Goal: Task Accomplishment & Management: Manage account settings

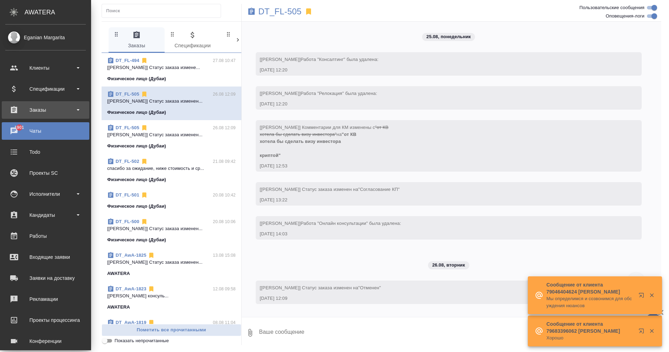
click at [41, 112] on div "Заказы" at bounding box center [45, 110] width 81 height 11
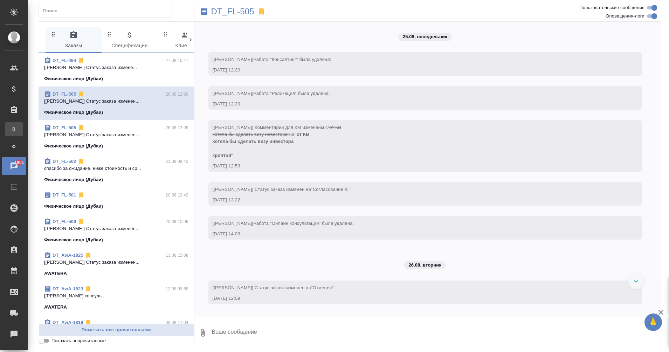
click at [49, 126] on div ".cls-1 fill:#fff; AWATERA Eganian Margarita Клиенты Спецификации Заказы В Все з…" at bounding box center [334, 176] width 669 height 352
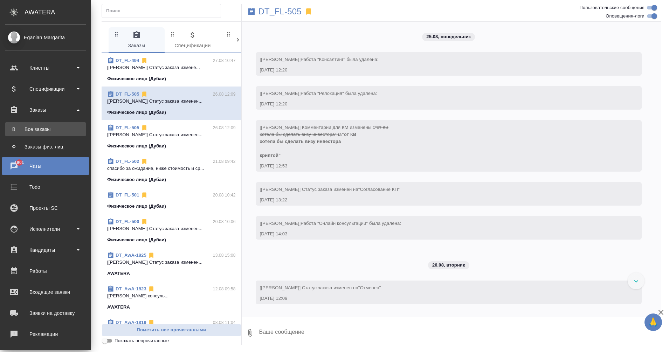
click at [24, 127] on div "Все заказы" at bounding box center [46, 129] width 74 height 7
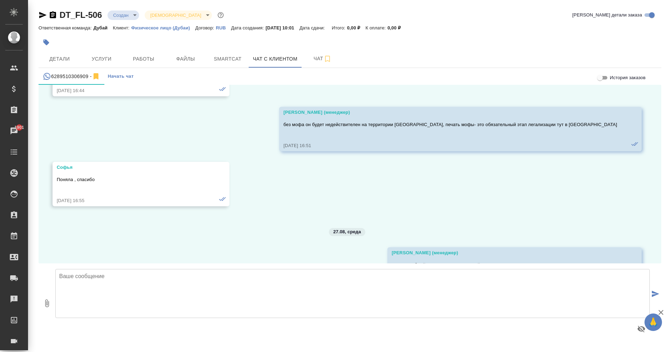
scroll to position [2510, 0]
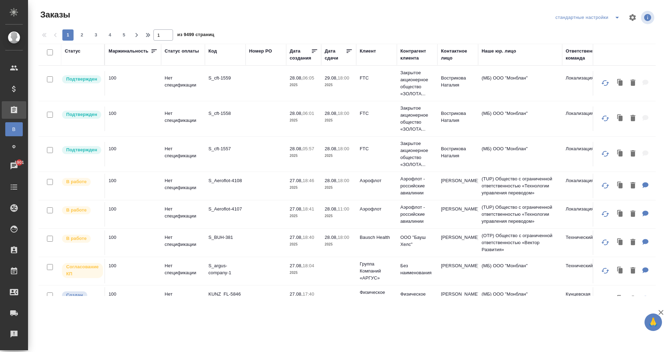
click at [372, 52] on div "Клиент" at bounding box center [368, 51] width 16 height 7
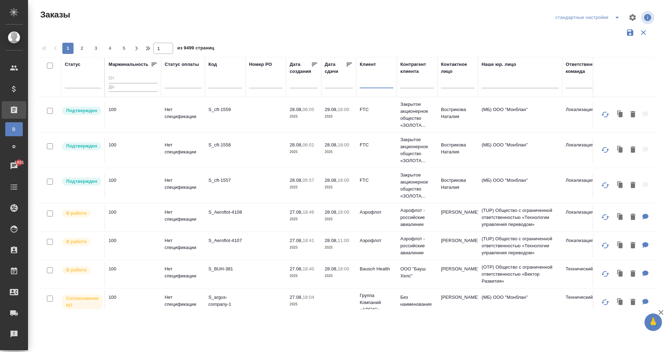
click at [368, 82] on input "text" at bounding box center [377, 84] width 34 height 9
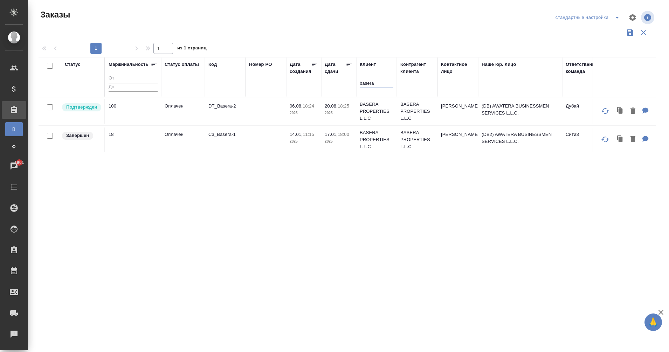
type input "basera"
drag, startPoint x: 252, startPoint y: 302, endPoint x: 318, endPoint y: 302, distance: 66.2
click at [318, 302] on div "Статус Маржинальность Статус оплаты Код Номер PO Дата создания Дата сдачи Клиен…" at bounding box center [347, 183] width 617 height 252
click at [222, 106] on p "DT_Basera-2" at bounding box center [225, 106] width 34 height 7
click at [625, 110] on icon "button" at bounding box center [620, 111] width 10 height 10
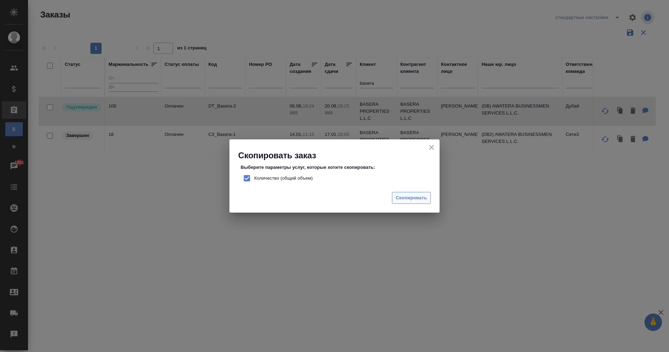
click at [414, 199] on span "Скопировать" at bounding box center [411, 198] width 31 height 8
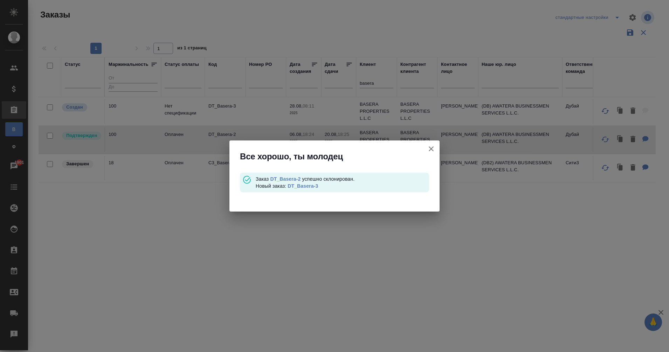
click at [309, 186] on link "DT_Basera-3" at bounding box center [303, 186] width 30 height 6
click at [433, 147] on icon "button" at bounding box center [431, 149] width 8 height 8
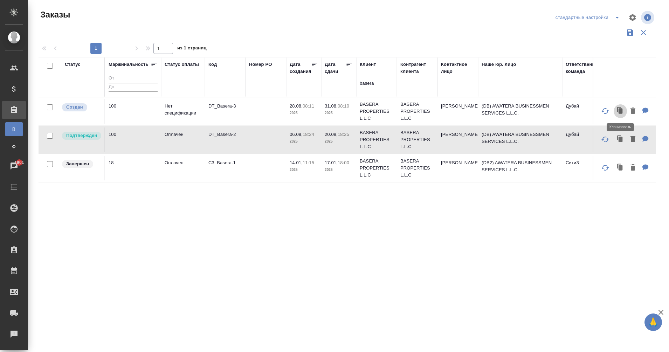
click at [621, 110] on icon "button" at bounding box center [621, 110] width 4 height 5
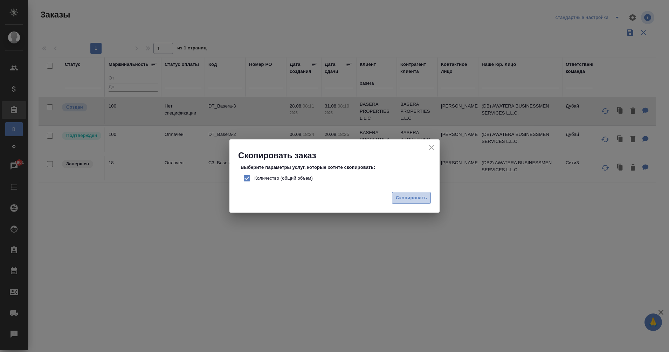
click at [413, 199] on span "Скопировать" at bounding box center [411, 198] width 31 height 8
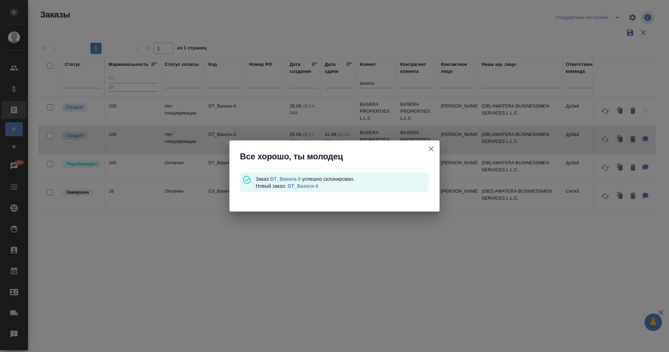
click at [310, 187] on link "DT_Basera-4" at bounding box center [303, 186] width 30 height 6
click at [434, 148] on icon "button" at bounding box center [431, 149] width 8 height 8
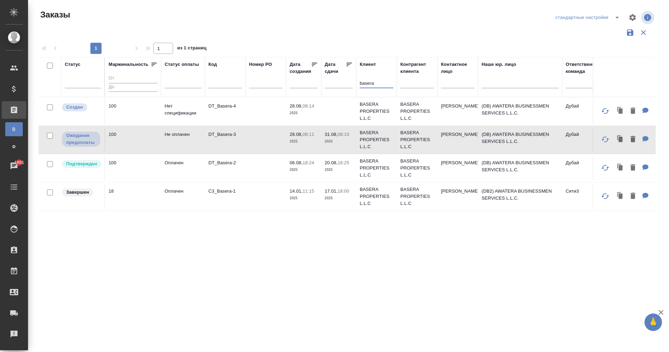
click at [369, 85] on input "basera" at bounding box center [377, 84] width 34 height 9
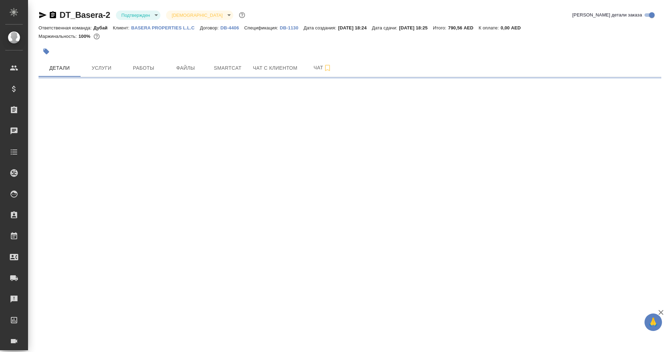
select select "RU"
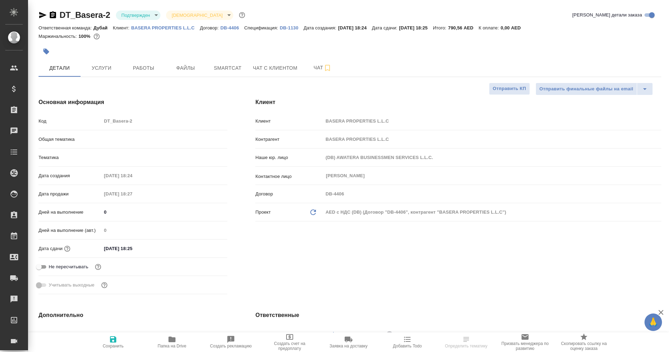
type textarea "x"
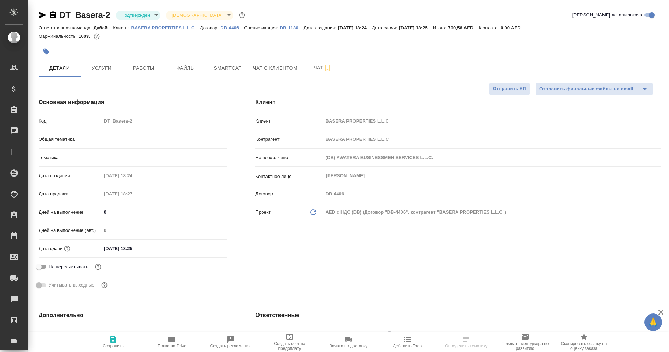
type textarea "x"
click at [39, 16] on icon "button" at bounding box center [43, 15] width 8 height 8
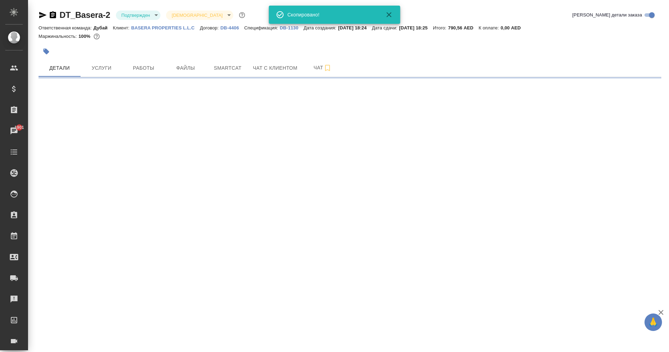
select select "RU"
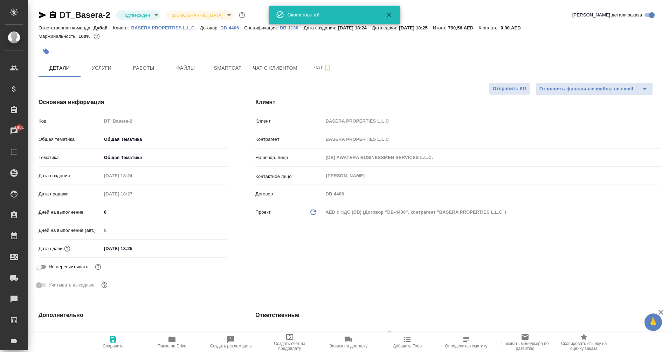
type textarea "x"
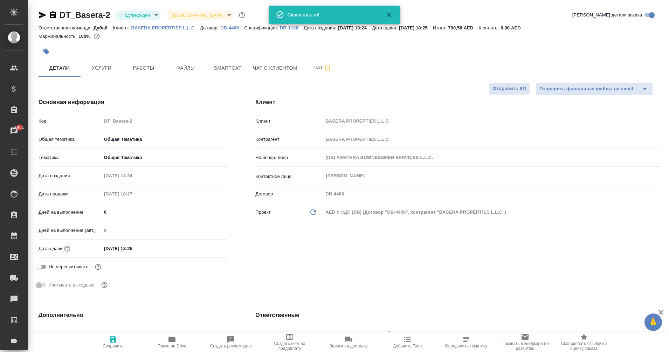
type textarea "x"
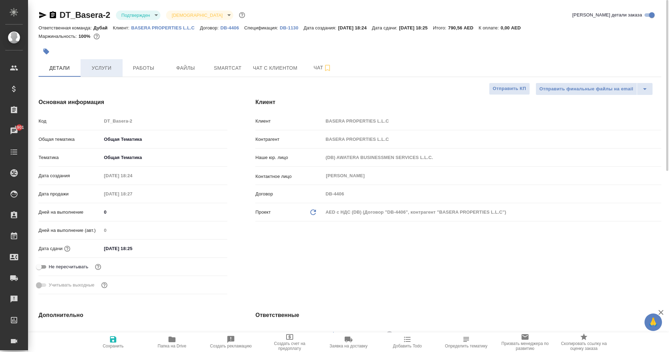
click at [111, 71] on span "Услуги" at bounding box center [102, 68] width 34 height 9
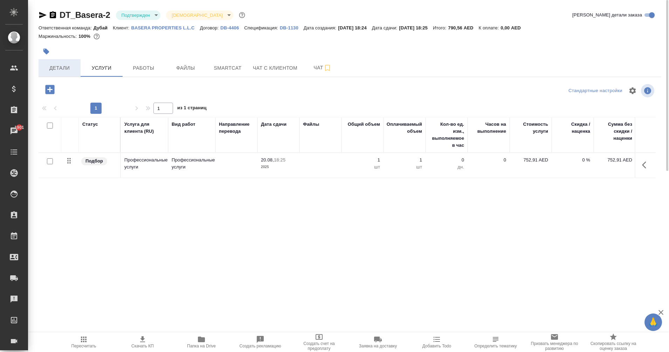
click at [48, 68] on span "Детали" at bounding box center [60, 68] width 34 height 9
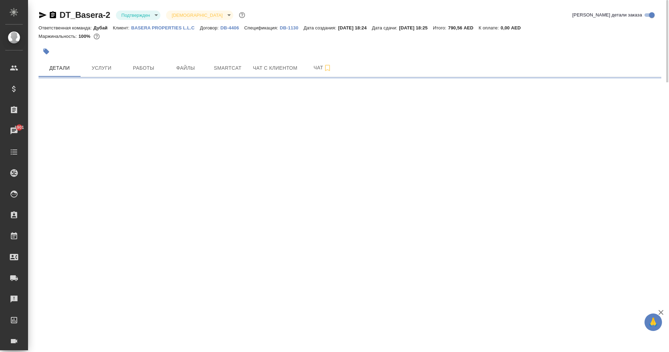
select select "RU"
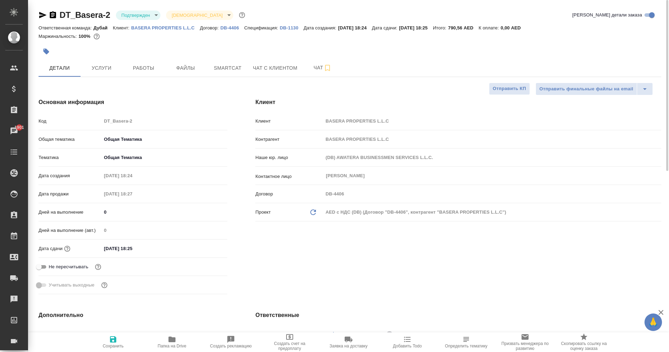
type textarea "x"
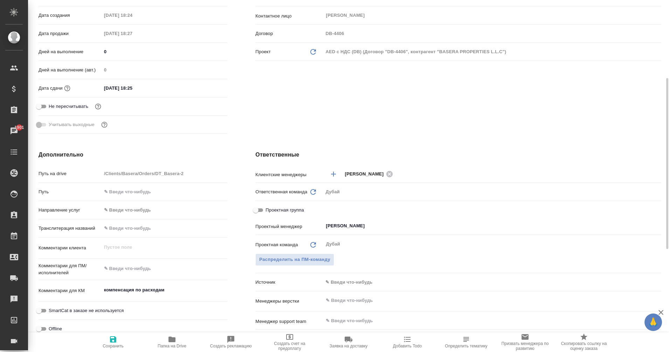
scroll to position [160, 0]
type textarea "x"
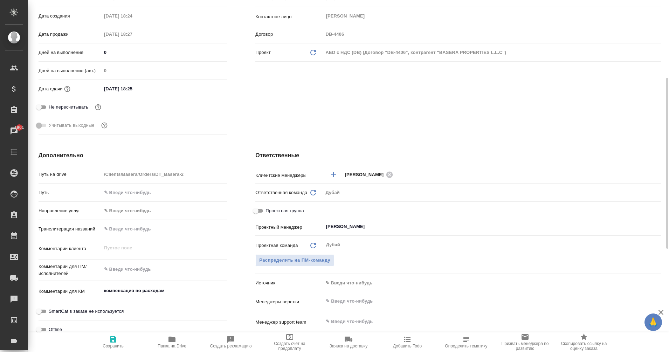
type textarea "x"
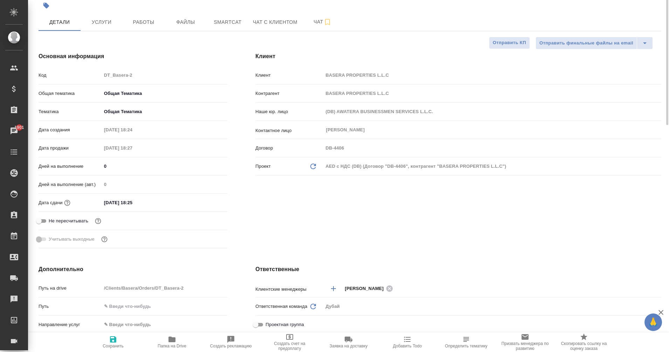
scroll to position [0, 0]
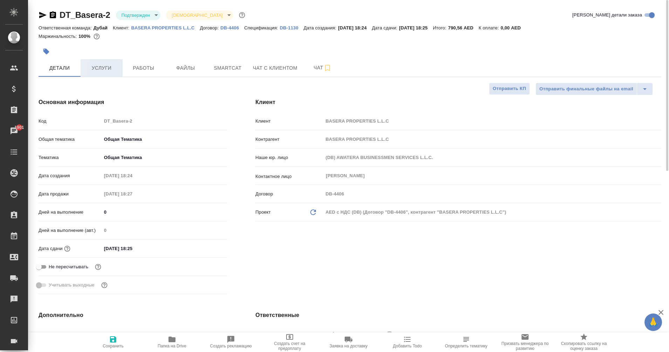
click at [97, 69] on span "Услуги" at bounding box center [102, 68] width 34 height 9
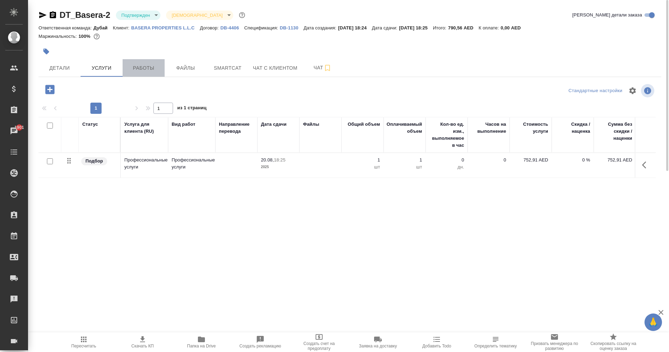
click at [150, 68] on span "Работы" at bounding box center [144, 68] width 34 height 9
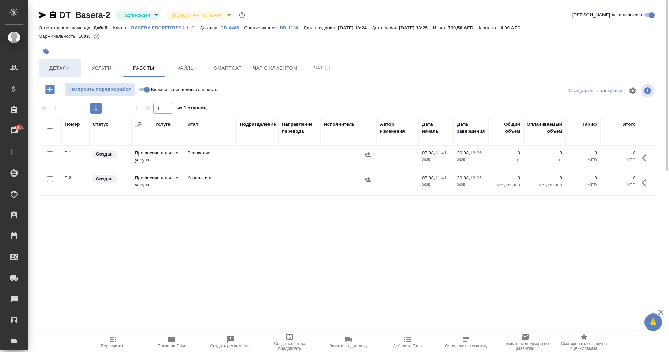
click at [60, 69] on span "Детали" at bounding box center [60, 68] width 34 height 9
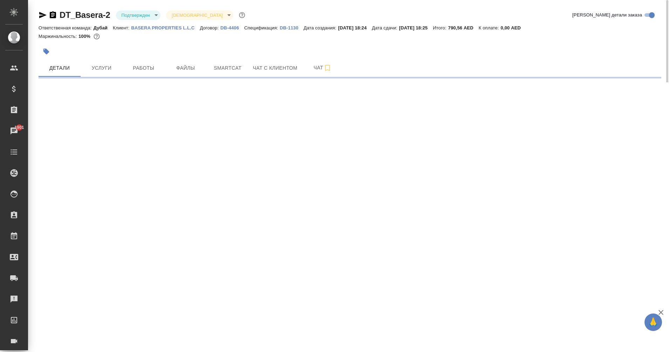
select select "RU"
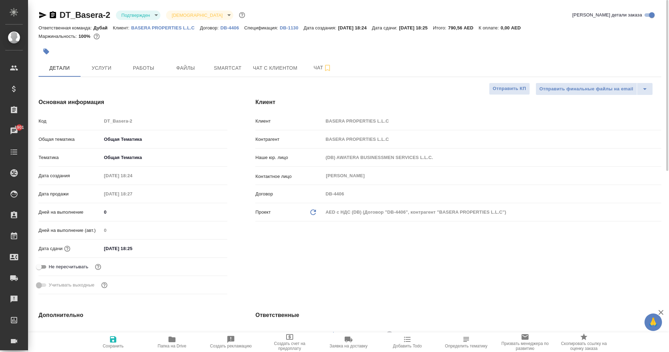
type textarea "x"
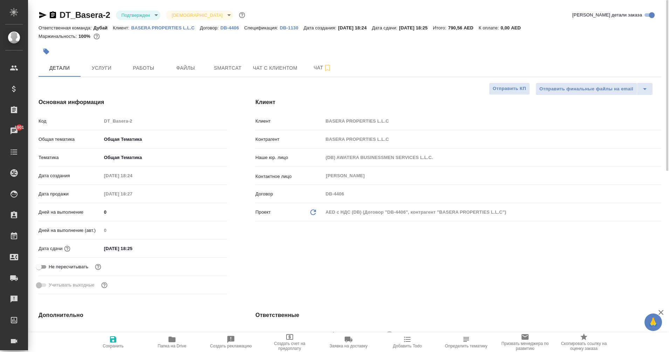
type textarea "x"
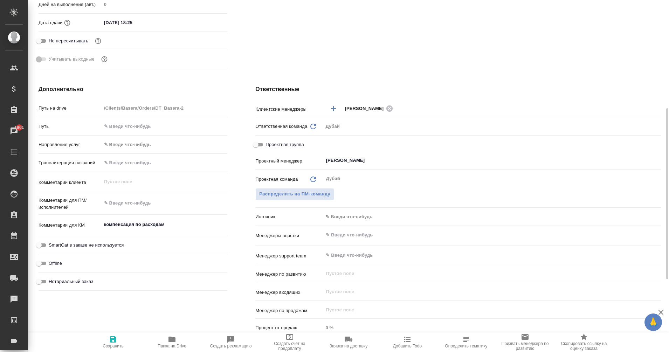
scroll to position [226, 0]
type textarea "x"
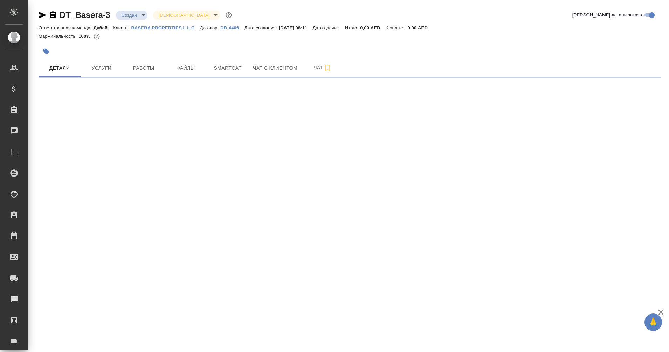
select select "RU"
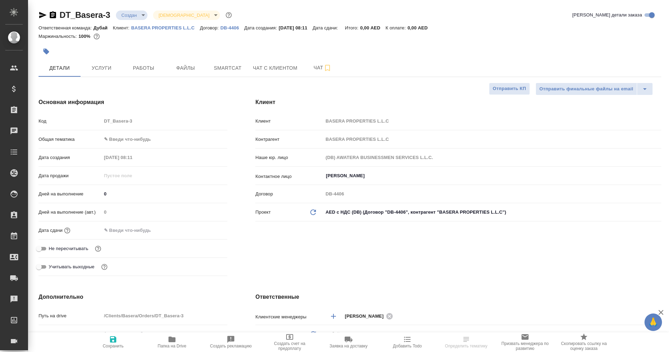
type textarea "x"
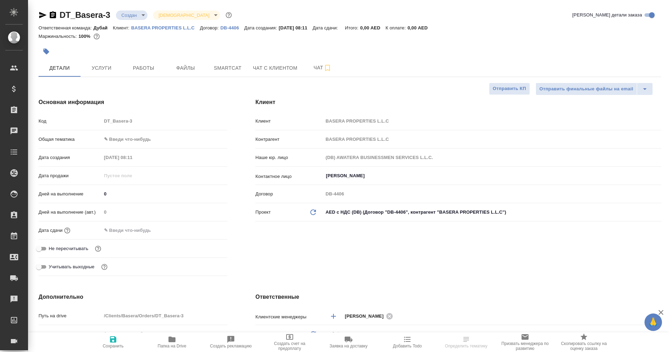
type textarea "x"
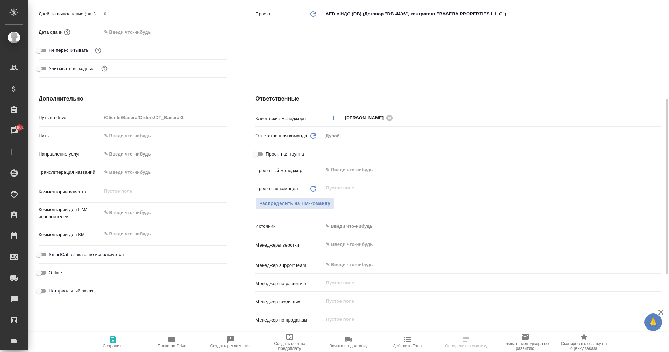
scroll to position [353, 0]
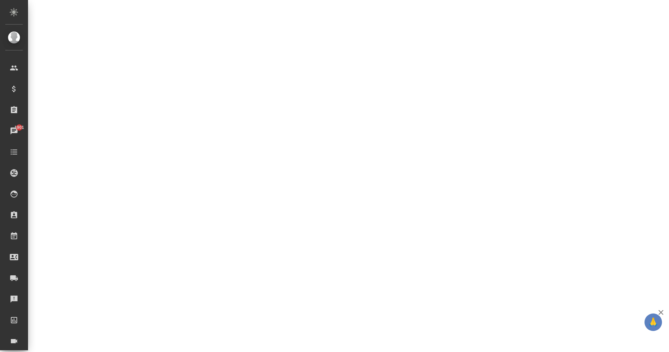
select select "RU"
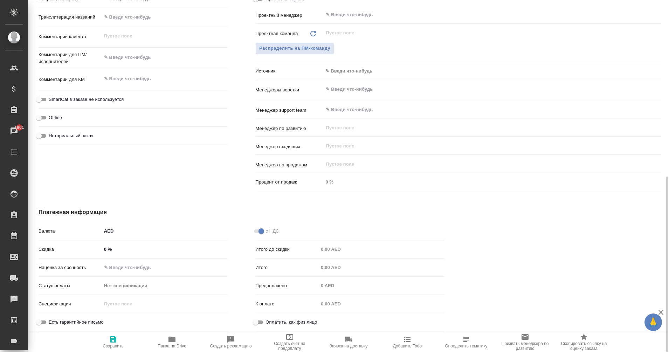
type textarea "x"
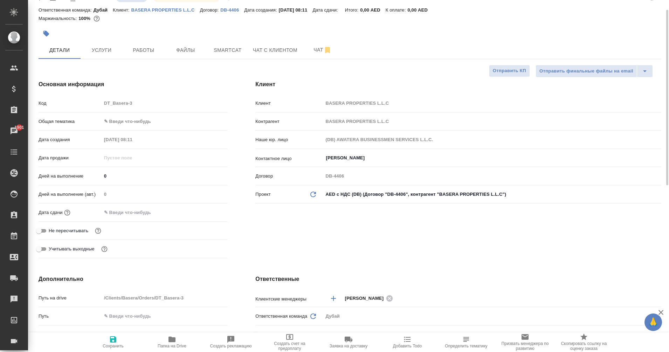
scroll to position [17, 0]
click at [99, 54] on span "Услуги" at bounding box center [102, 51] width 34 height 9
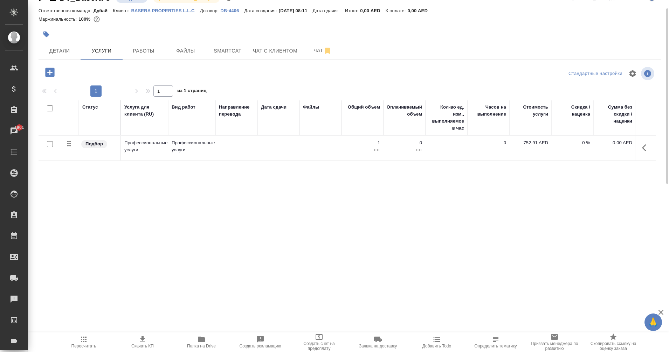
click at [647, 151] on icon "button" at bounding box center [646, 148] width 8 height 8
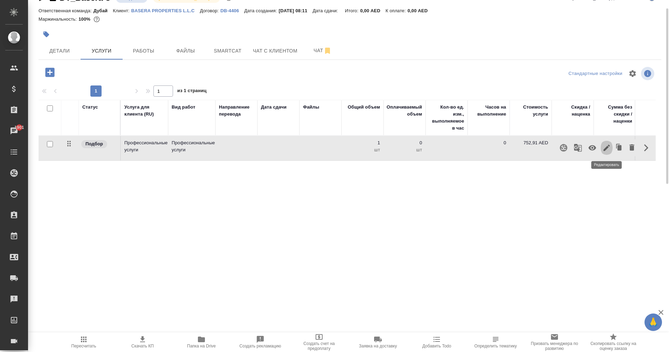
click at [605, 148] on icon "button" at bounding box center [606, 148] width 8 height 8
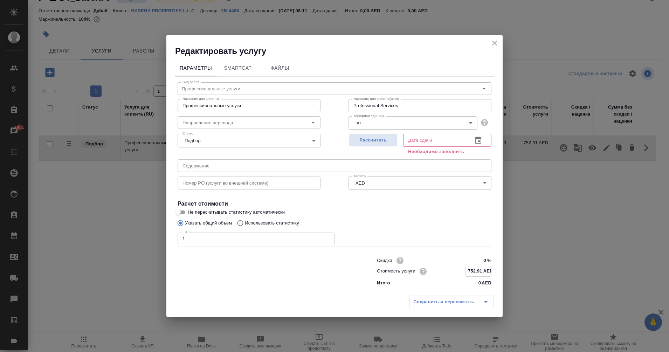
click at [471, 270] on input "752.91 AED" at bounding box center [479, 271] width 26 height 10
drag, startPoint x: 480, startPoint y: 271, endPoint x: 446, endPoint y: 271, distance: 34.0
click at [446, 271] on div "Стоимость услуги 752.91 AED" at bounding box center [434, 271] width 115 height 11
click at [482, 270] on input "752.91 AED" at bounding box center [479, 271] width 26 height 10
click at [475, 271] on input "752.91 AED" at bounding box center [479, 271] width 26 height 10
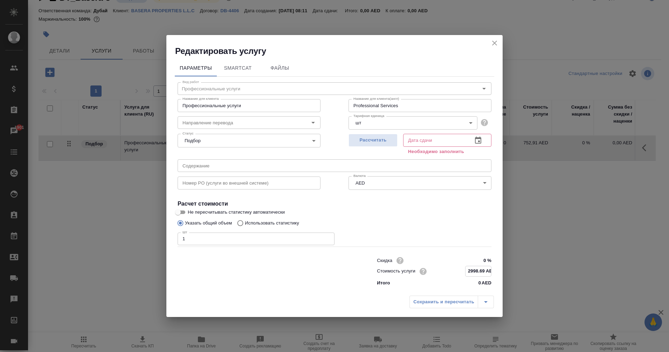
type input "2998.69 AED"
click at [458, 300] on div "Сохранить и пересчитать" at bounding box center [451, 301] width 84 height 13
click at [480, 141] on icon "button" at bounding box center [478, 140] width 6 height 7
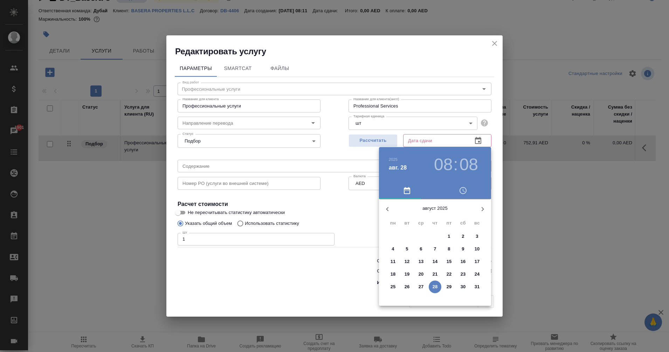
click at [479, 285] on p "31" at bounding box center [477, 286] width 5 height 7
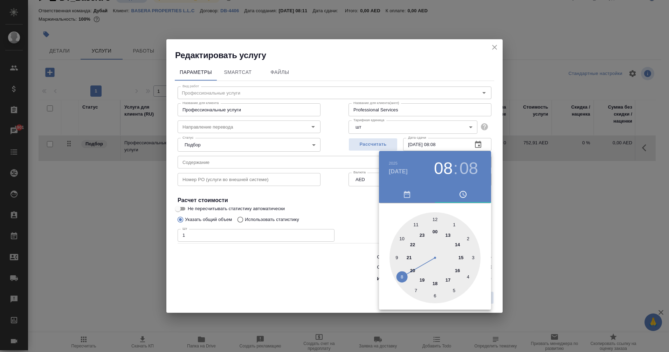
click at [404, 277] on div at bounding box center [435, 257] width 91 height 91
click at [465, 234] on div at bounding box center [435, 257] width 91 height 91
type input "31.08.2025 08:09"
click at [279, 289] on div at bounding box center [334, 176] width 669 height 352
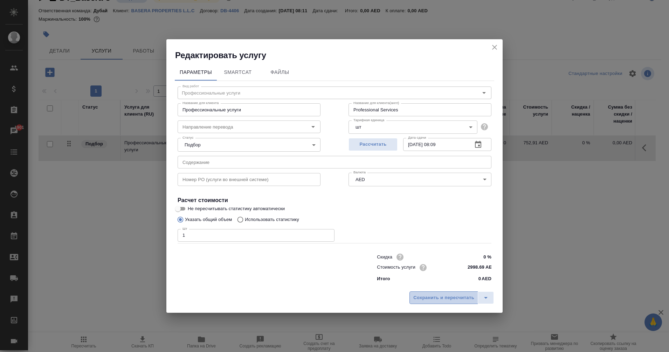
click at [451, 298] on span "Сохранить и пересчитать" at bounding box center [443, 298] width 61 height 8
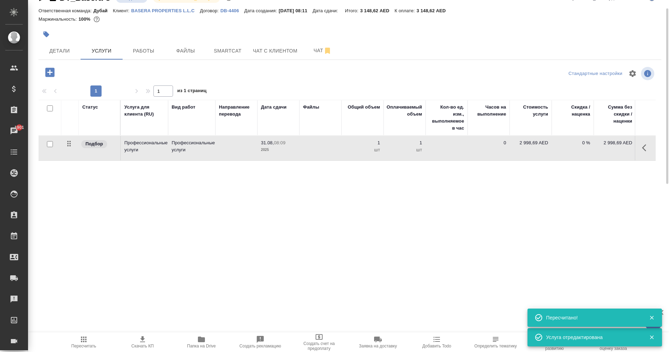
drag, startPoint x: 492, startPoint y: 253, endPoint x: 531, endPoint y: 250, distance: 39.0
click at [531, 250] on div "DT_Basera-3 Создан new Святая троица holyTrinity Кратко детали заказа Ответстве…" at bounding box center [350, 125] width 630 height 285
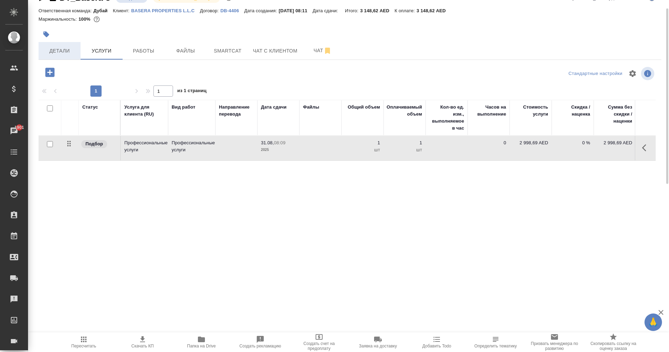
click at [58, 55] on span "Детали" at bounding box center [60, 51] width 34 height 9
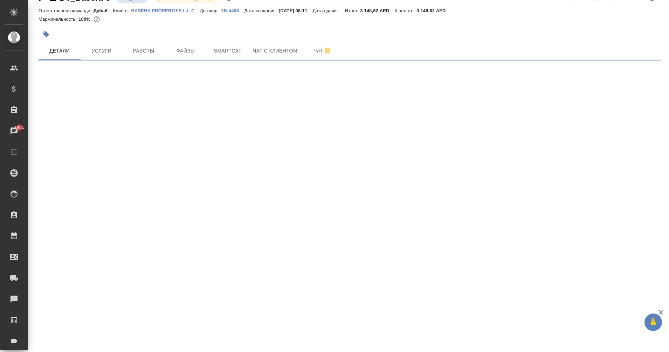
select select "RU"
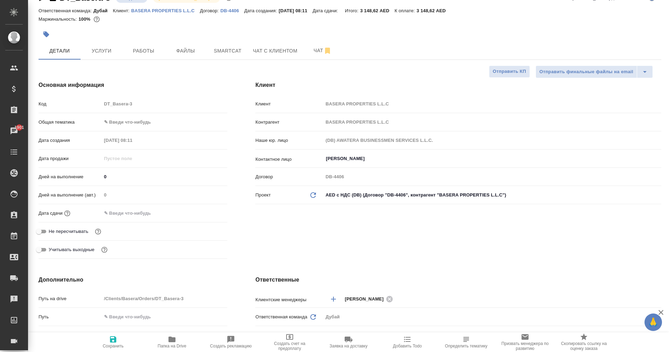
type textarea "x"
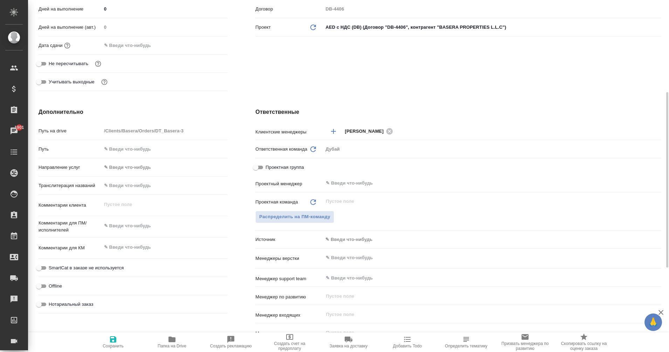
scroll to position [184, 0]
type textarea "x"
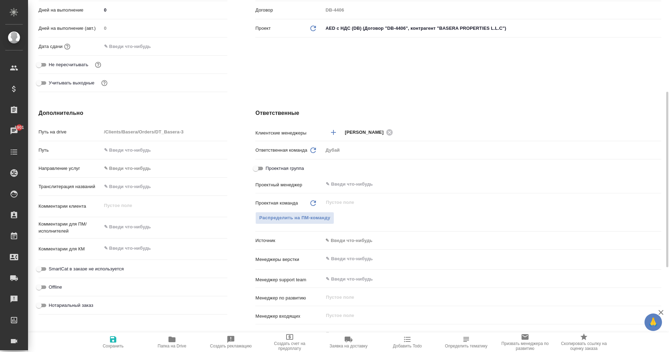
type textarea "x"
click at [111, 228] on textarea at bounding box center [164, 227] width 125 height 12
type textarea "ко"
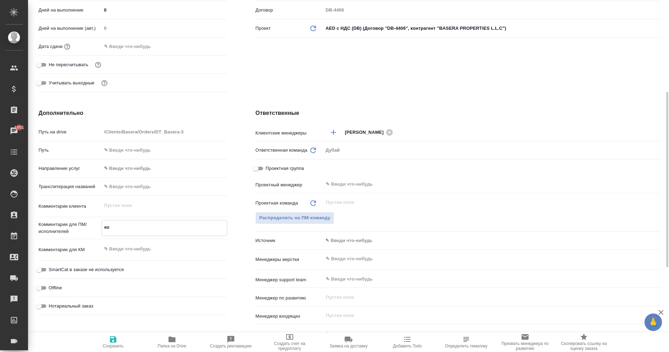
type textarea "x"
type textarea "ком"
type textarea "x"
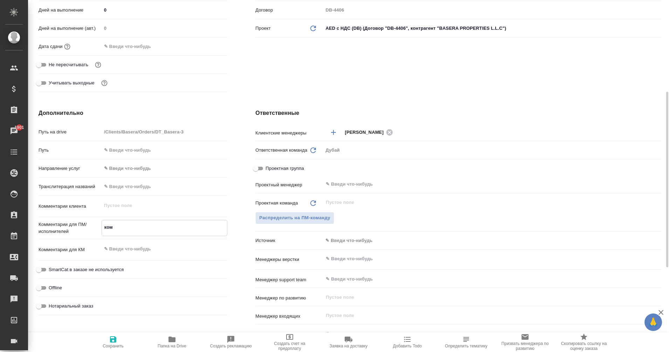
type textarea "x"
type textarea "комп"
type textarea "x"
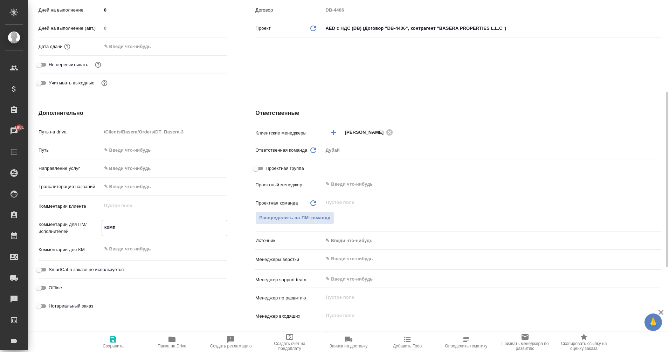
type textarea "x"
type textarea "компе"
type textarea "x"
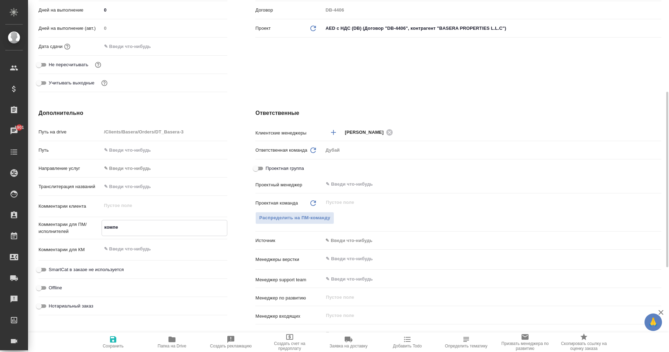
type textarea "компен"
type textarea "x"
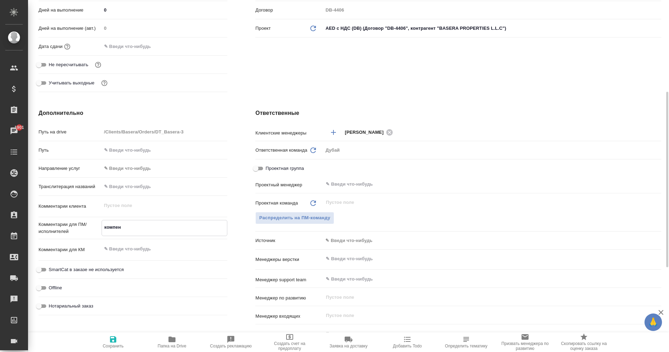
type textarea "компенс"
type textarea "x"
type textarea "компенса"
type textarea "x"
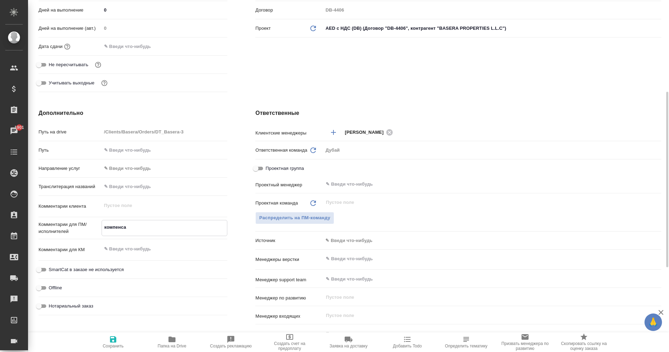
type textarea "x"
type textarea "компенсац"
type textarea "x"
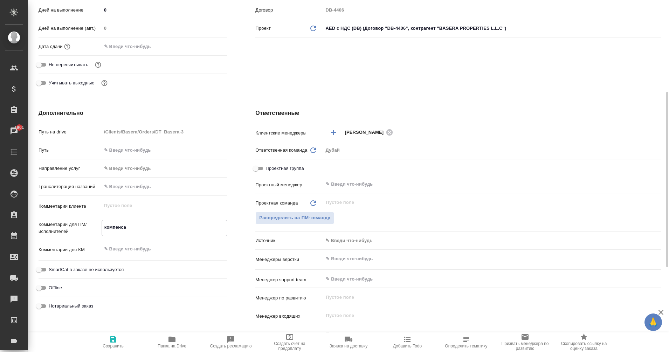
type textarea "x"
type textarea "компенсаци"
type textarea "x"
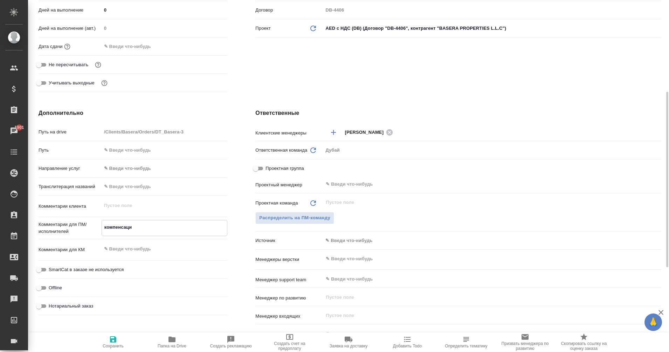
type textarea "x"
type textarea "компенсация"
type textarea "x"
type textarea "компенсация"
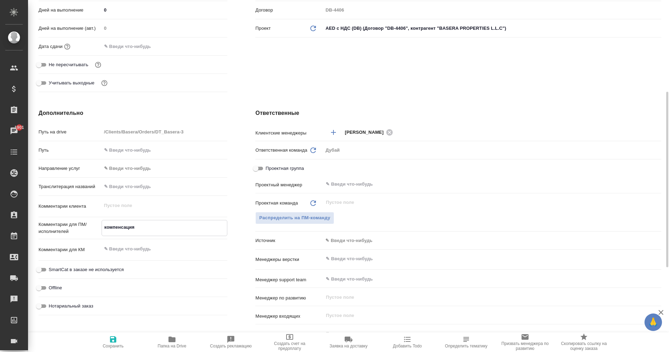
type textarea "x"
type textarea "компенсация п"
type textarea "x"
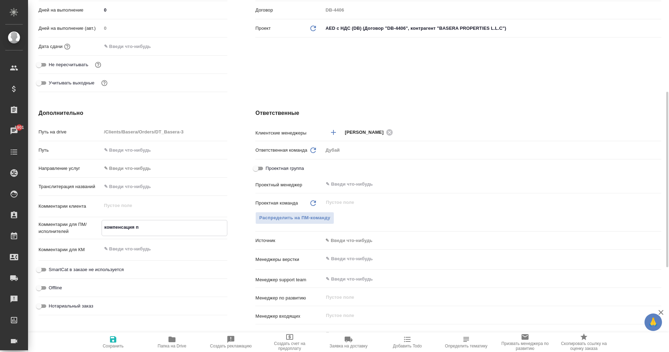
type textarea "x"
type textarea "компенсация по"
type textarea "x"
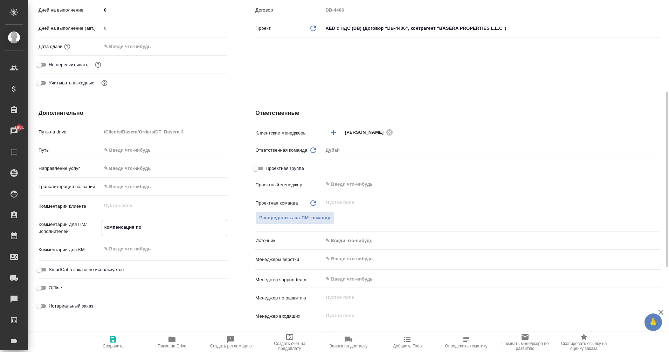
type textarea "x"
type textarea "компенсация по"
type textarea "x"
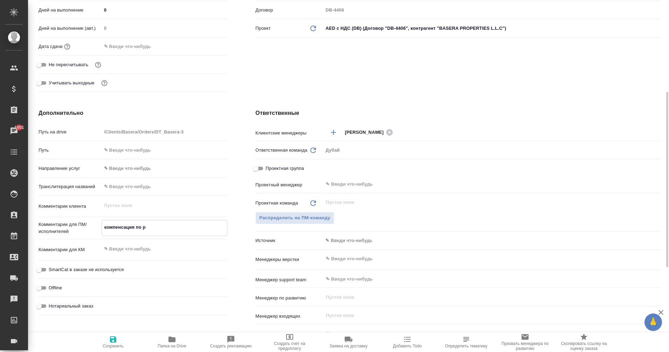
type textarea "компенсация по ра"
type textarea "x"
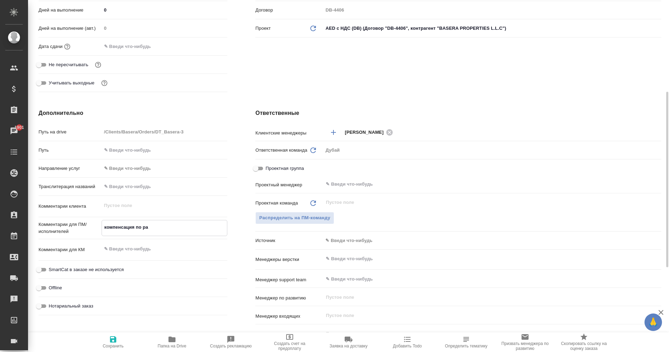
type textarea "компенсация по рас"
type textarea "x"
type textarea "компенсация по расх"
type textarea "x"
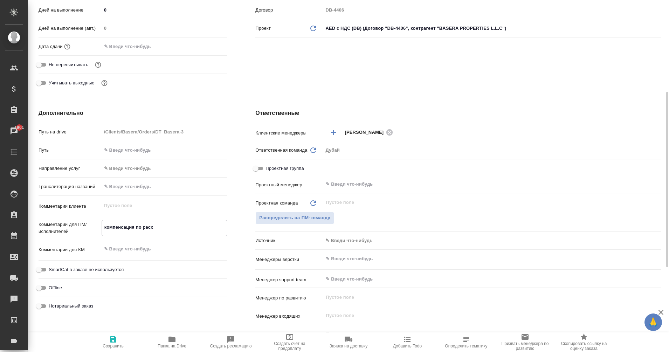
type textarea "x"
type textarea "компенсация по расхо"
type textarea "x"
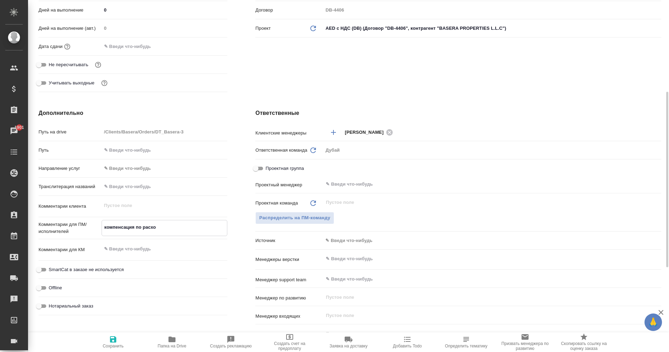
type textarea "x"
type textarea "компенсация по расход"
type textarea "x"
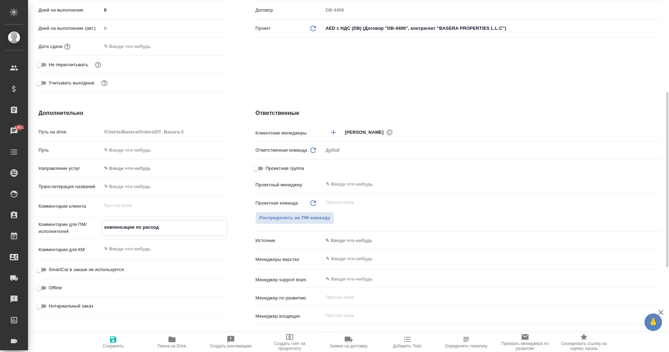
type textarea "x"
type textarea "компенсация по расхода"
type textarea "x"
type textarea "компенсация по расходам"
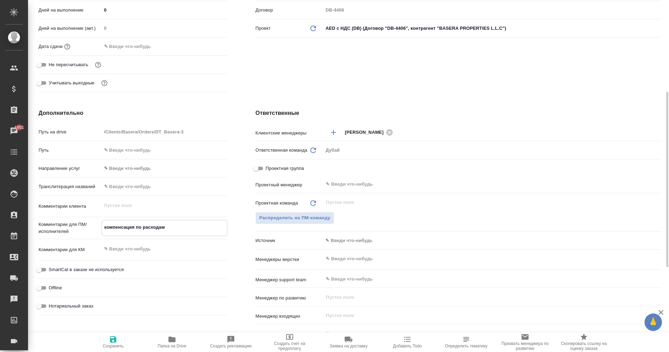
type textarea "x"
type textarea "компенсация по расходам"
type textarea "x"
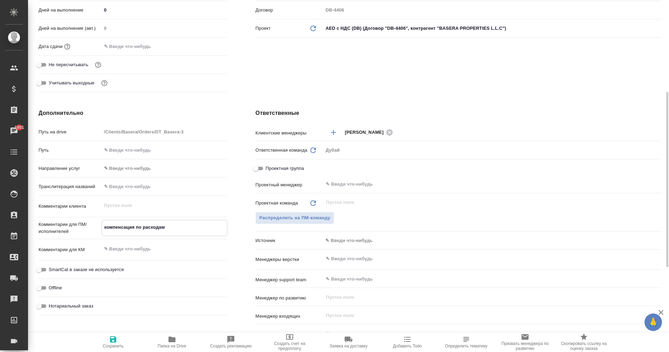
type textarea "x"
type textarea "компенсация по расходам И"
type textarea "x"
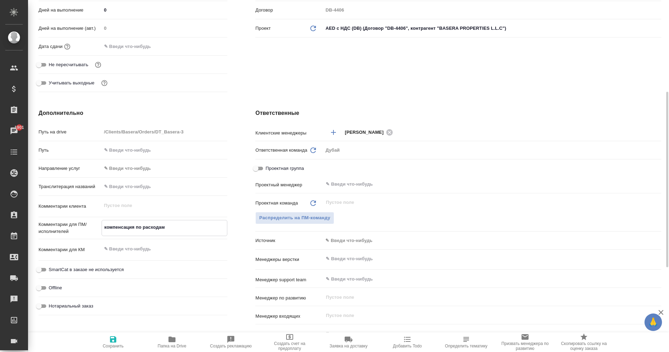
type textarea "x"
type textarea "компенсация по расходам ИЮ"
type textarea "x"
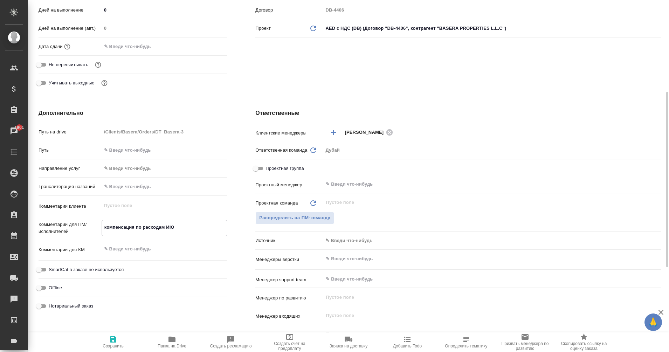
type textarea "компенсация по расходам ИЮЛ"
type textarea "x"
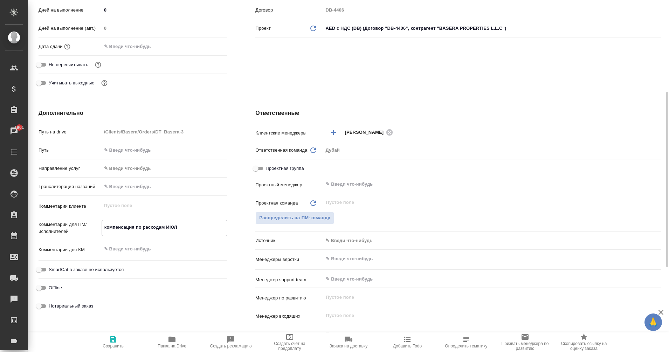
type textarea "компенсация по расходам ИЮЛЬ"
type textarea "x"
type textarea "компенсация по расходам ИЮЛЬ"
type textarea "x"
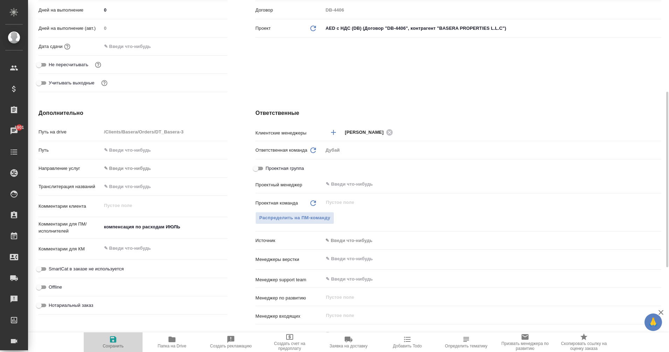
click at [116, 338] on icon "button" at bounding box center [113, 339] width 6 height 6
type textarea "x"
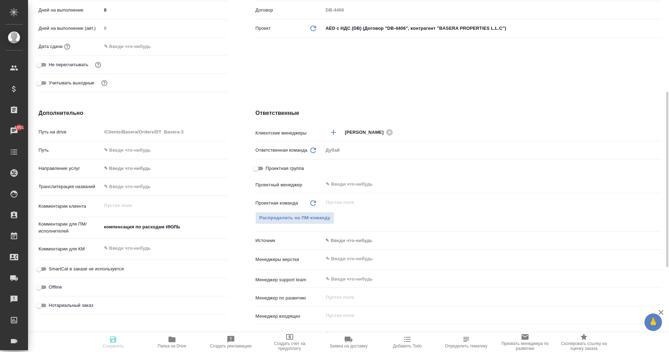
type textarea "x"
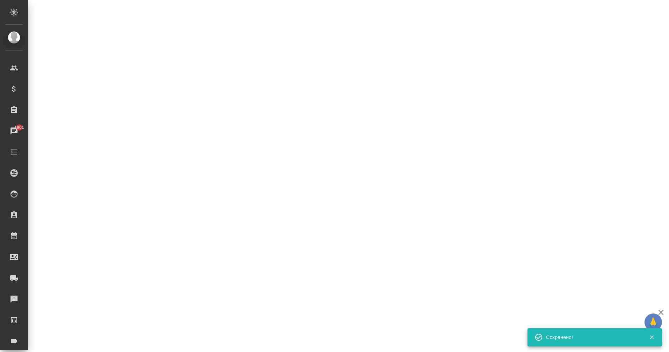
select select "RU"
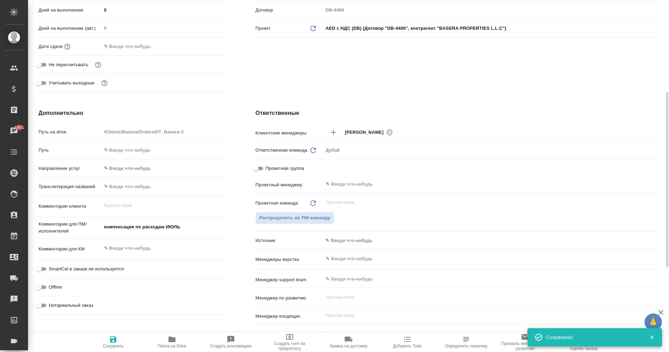
type textarea "x"
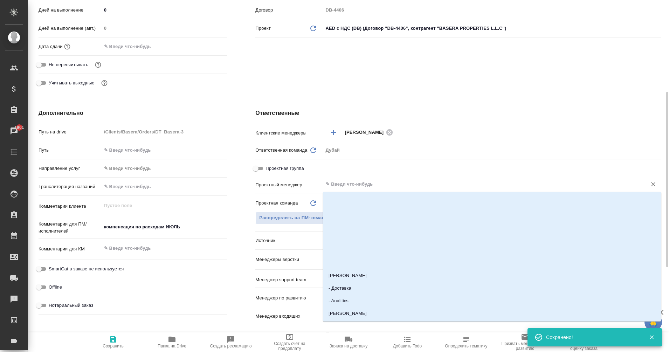
click at [354, 181] on input "text" at bounding box center [480, 184] width 311 height 8
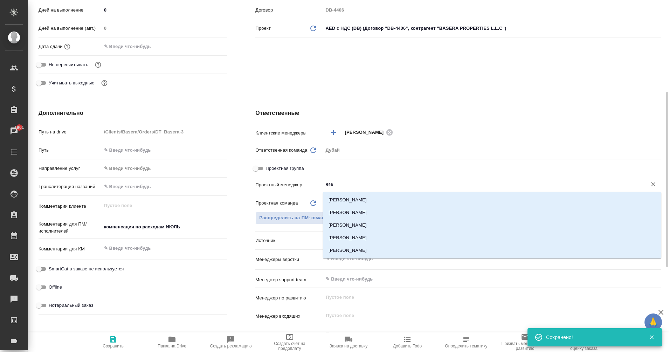
type input "еган"
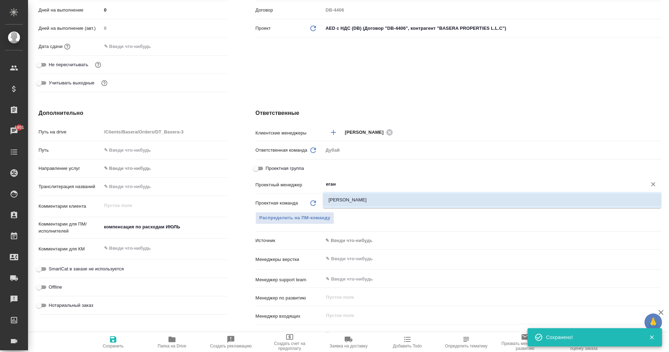
click at [378, 198] on li "[PERSON_NAME]" at bounding box center [492, 200] width 338 height 13
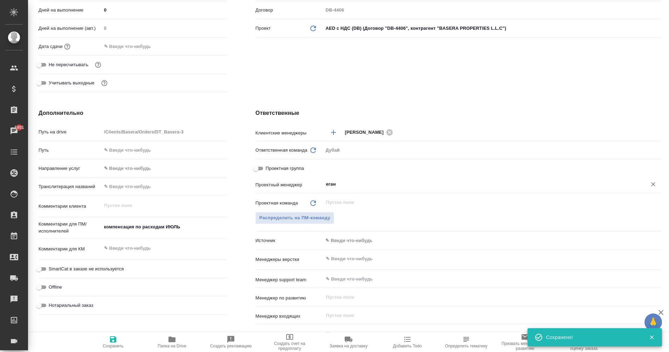
type textarea "x"
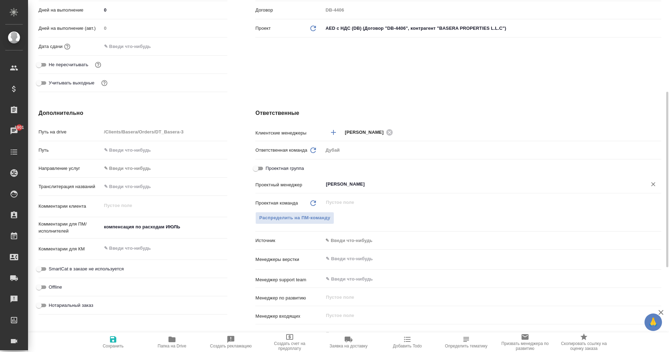
type input "[PERSON_NAME]"
click at [117, 344] on span "Сохранить" at bounding box center [113, 346] width 21 height 5
type textarea "x"
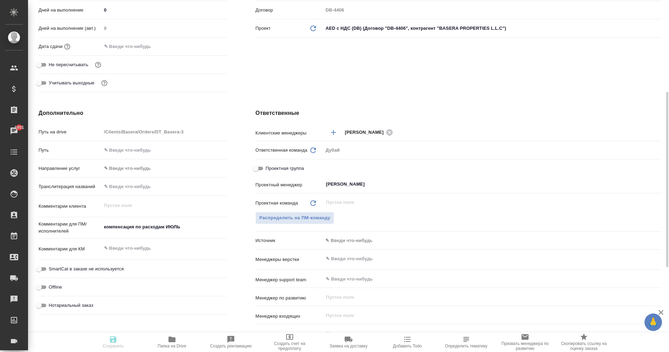
type textarea "x"
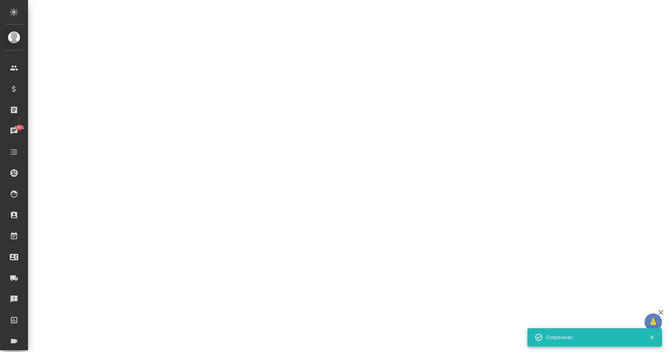
select select "RU"
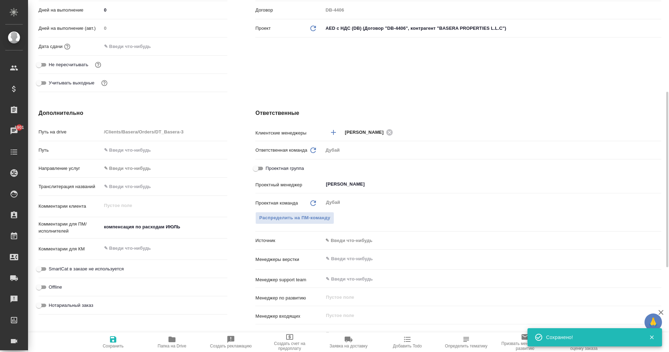
type textarea "x"
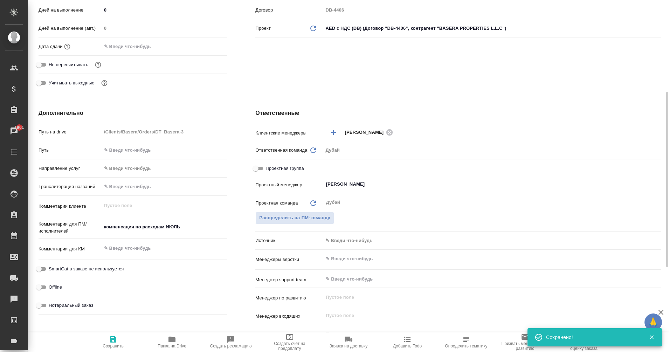
type textarea "x"
click at [133, 44] on input "text" at bounding box center [132, 46] width 61 height 10
click at [208, 49] on icon "button" at bounding box center [207, 45] width 6 height 7
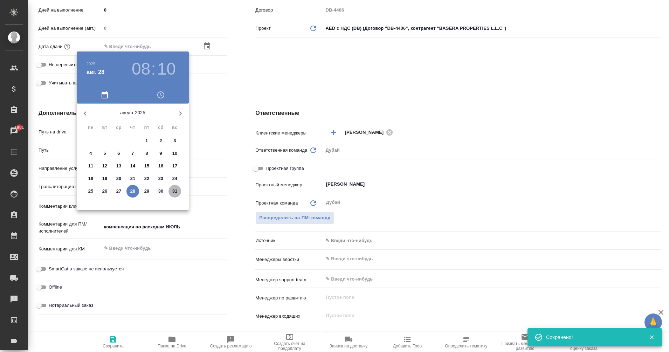
click at [175, 188] on p "31" at bounding box center [174, 191] width 5 height 7
type input "[DATE] 08:10"
type textarea "x"
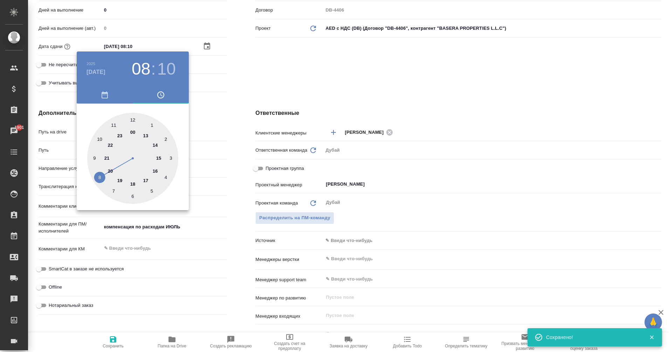
click at [99, 174] on div at bounding box center [132, 158] width 91 height 91
type textarea "x"
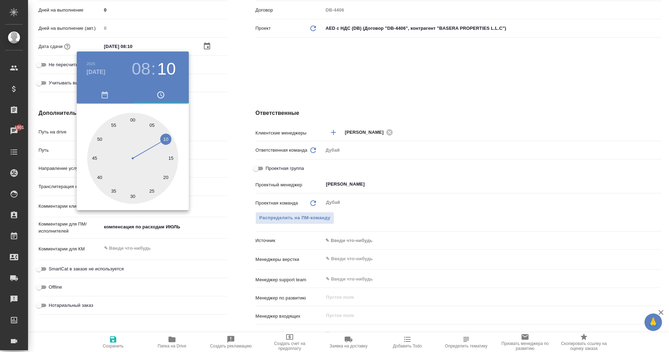
click at [167, 139] on div at bounding box center [132, 158] width 91 height 91
type textarea "x"
click at [109, 340] on div at bounding box center [334, 176] width 669 height 352
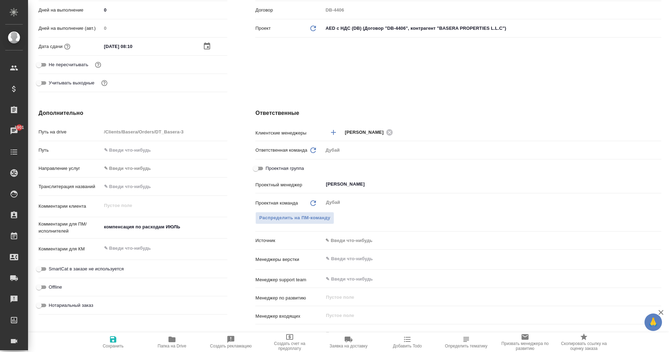
click at [109, 340] on span "Сохранить" at bounding box center [113, 341] width 50 height 13
type textarea "x"
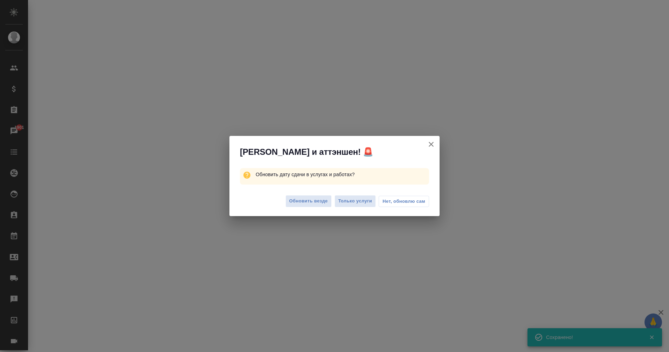
select select "RU"
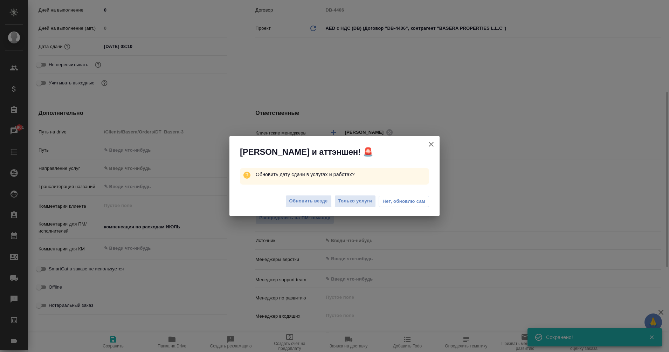
type textarea "x"
click at [313, 201] on span "Обновить везде" at bounding box center [308, 201] width 39 height 8
type textarea "x"
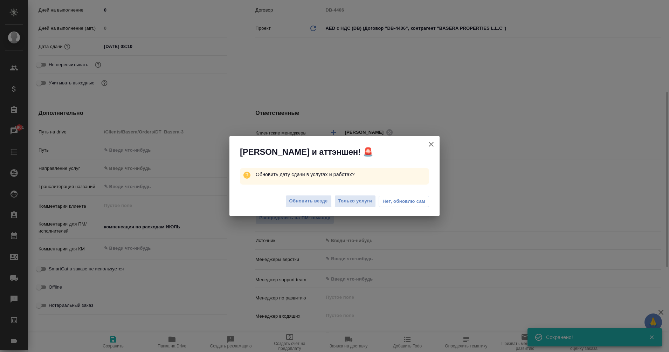
type textarea "x"
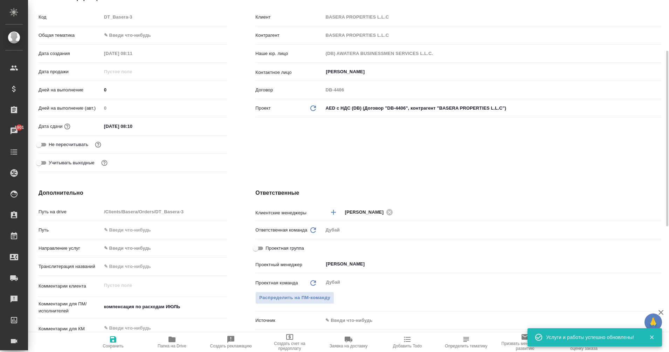
scroll to position [103, 0]
type textarea "x"
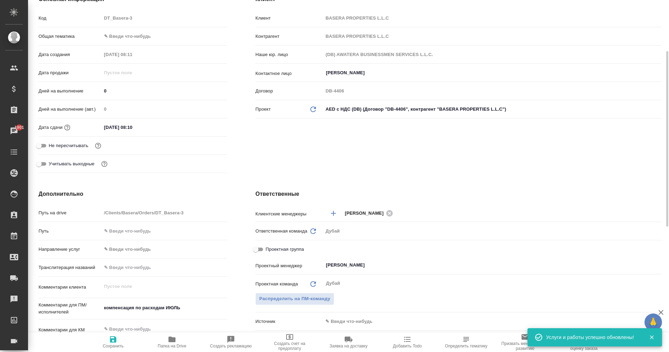
type textarea "x"
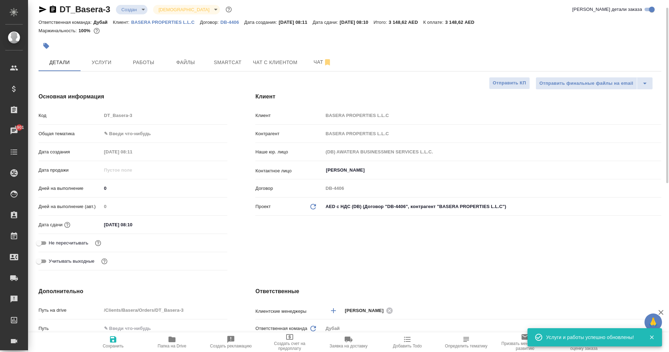
scroll to position [5, 0]
click at [94, 58] on button "Услуги" at bounding box center [102, 64] width 42 height 18
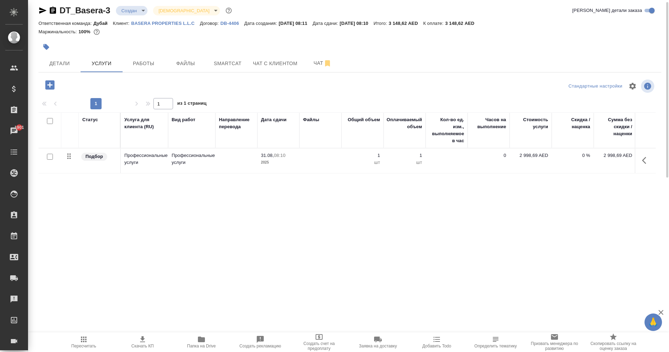
click at [643, 163] on icon "button" at bounding box center [646, 160] width 8 height 8
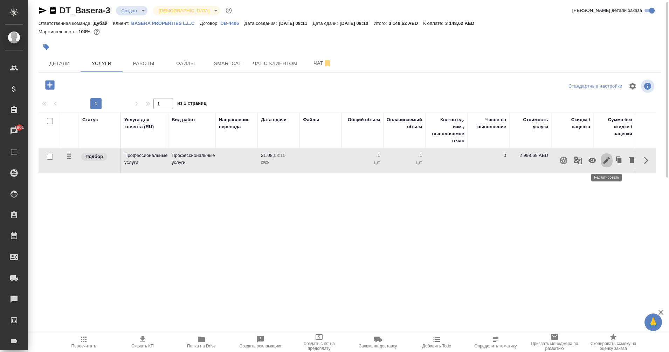
click at [608, 162] on icon "button" at bounding box center [606, 160] width 8 height 8
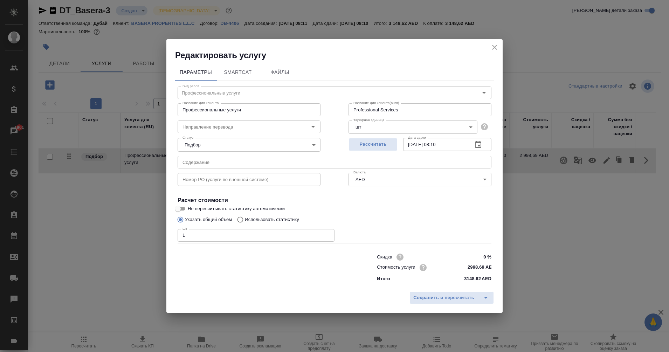
click at [496, 48] on icon "close" at bounding box center [494, 47] width 8 height 8
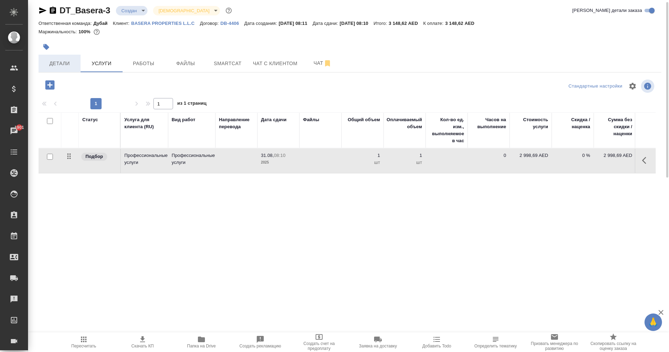
click at [57, 63] on span "Детали" at bounding box center [60, 63] width 34 height 9
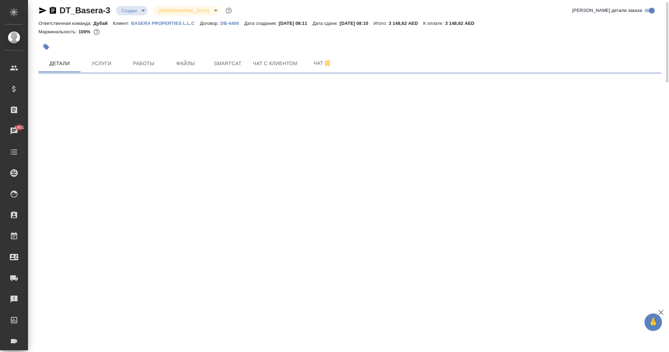
select select "RU"
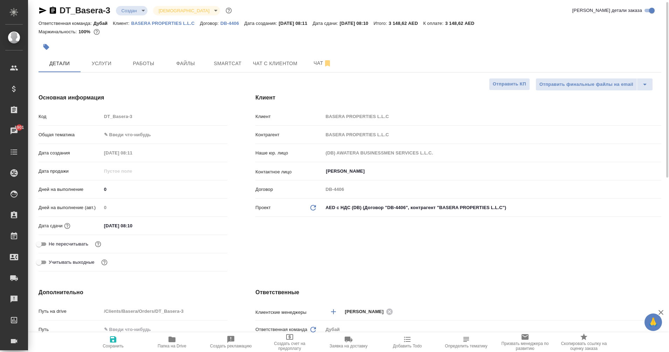
type textarea "x"
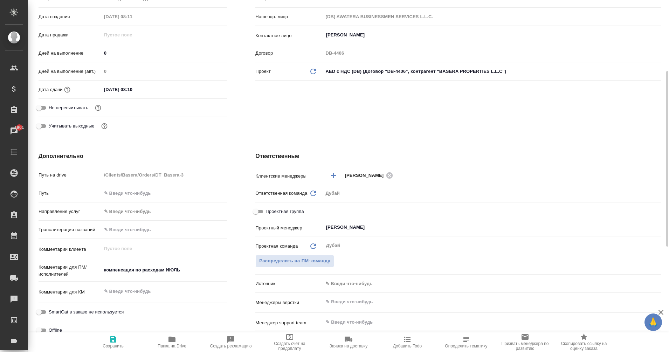
scroll to position [142, 0]
type textarea "x"
drag, startPoint x: 190, startPoint y: 269, endPoint x: 97, endPoint y: 273, distance: 93.3
click at [97, 273] on div "Комментарии для ПМ/исполнителей компенсация по расходам ИЮЛЬ x" at bounding box center [133, 270] width 189 height 16
type textarea "x"
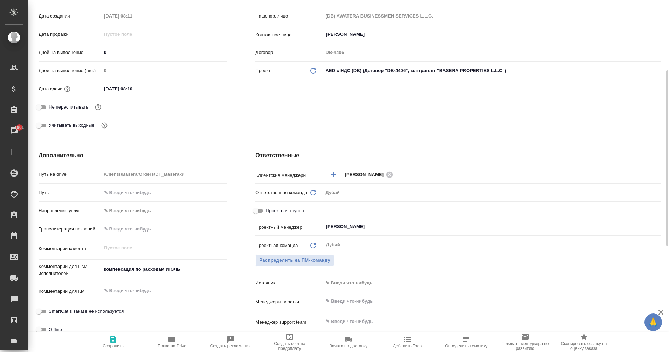
type textarea "x"
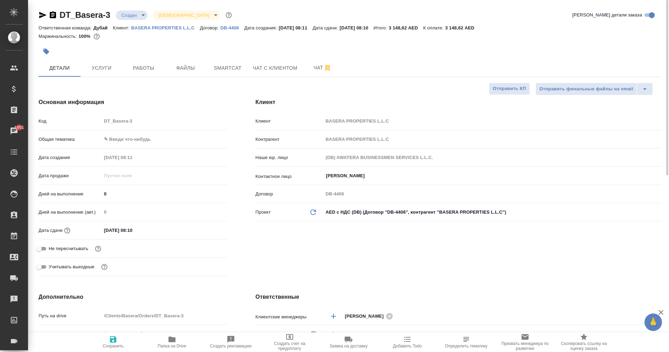
scroll to position [0, 0]
type textarea "x"
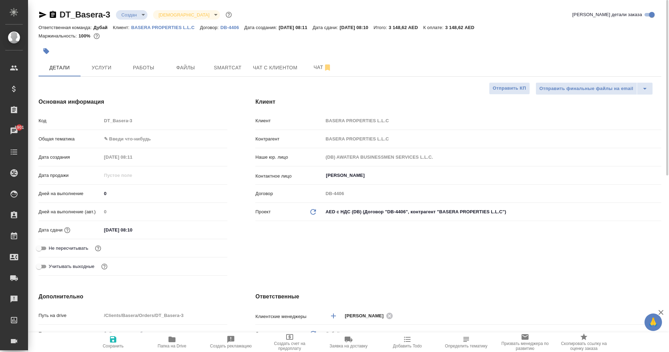
type textarea "x"
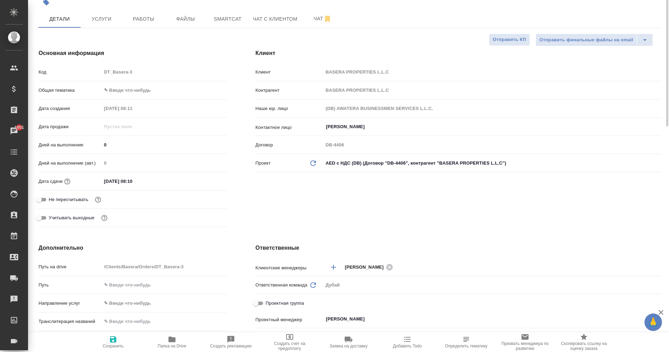
scroll to position [0, 0]
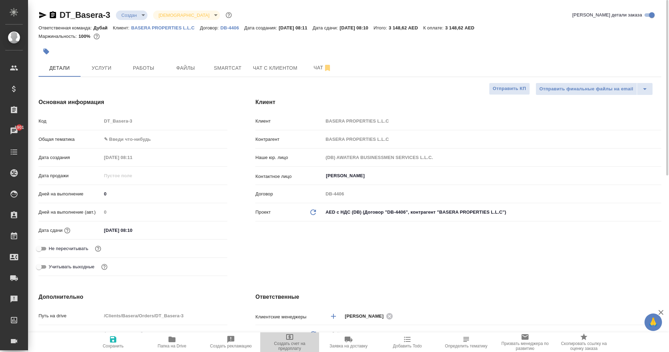
click at [290, 350] on span "Создать счет на предоплату" at bounding box center [289, 346] width 50 height 10
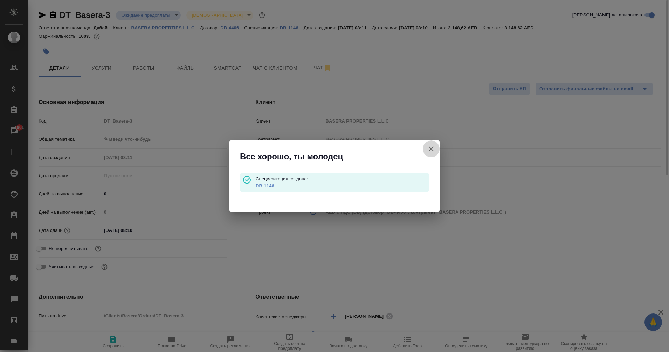
click at [432, 150] on icon "button" at bounding box center [431, 148] width 5 height 5
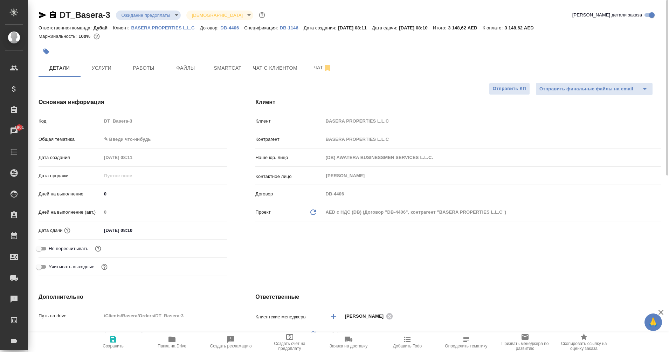
click at [290, 29] on p "DB-1146" at bounding box center [292, 27] width 24 height 5
click at [289, 30] on p "DB-1146" at bounding box center [292, 27] width 24 height 5
drag, startPoint x: 108, startPoint y: 81, endPoint x: 102, endPoint y: 69, distance: 13.3
click at [102, 69] on div "DT_Basera-3 Ожидание предоплаты waitingForPrepayment Святая троица holyTrinity …" at bounding box center [350, 352] width 630 height 705
click at [102, 69] on span "Услуги" at bounding box center [102, 68] width 34 height 9
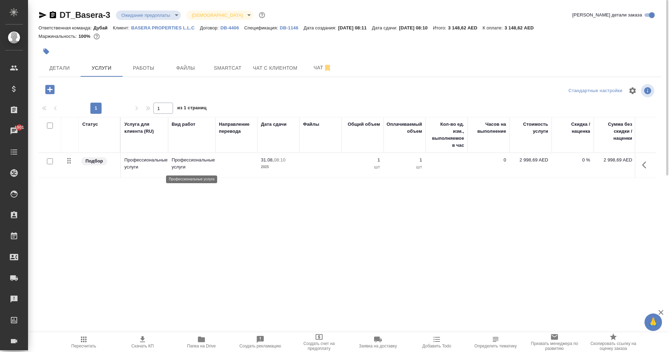
click at [201, 167] on p "Профессиональные услуги" at bounding box center [192, 164] width 40 height 14
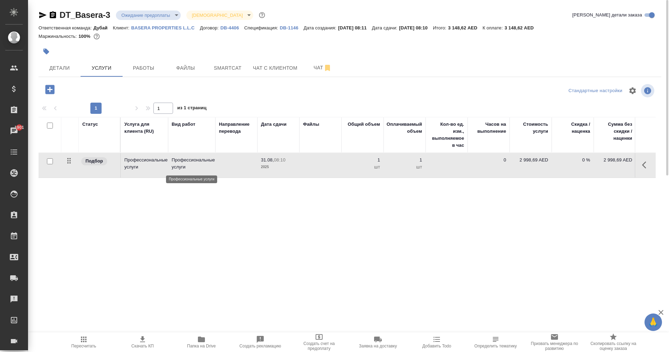
click at [201, 167] on p "Профессиональные услуги" at bounding box center [192, 164] width 40 height 14
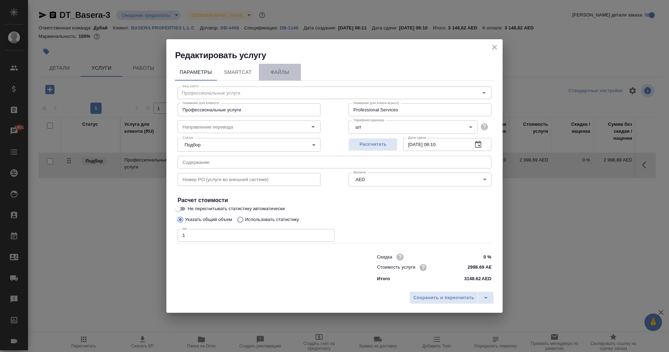
click at [280, 70] on span "Файлы" at bounding box center [280, 72] width 34 height 9
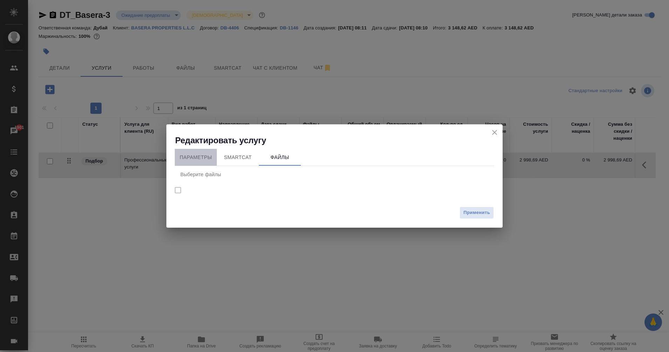
click at [204, 156] on span "Параметры" at bounding box center [196, 157] width 34 height 9
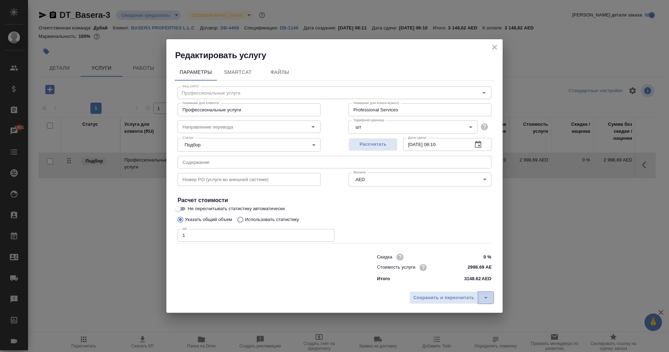
click at [486, 294] on icon "split button" at bounding box center [486, 298] width 8 height 8
click at [495, 48] on icon "close" at bounding box center [494, 47] width 5 height 5
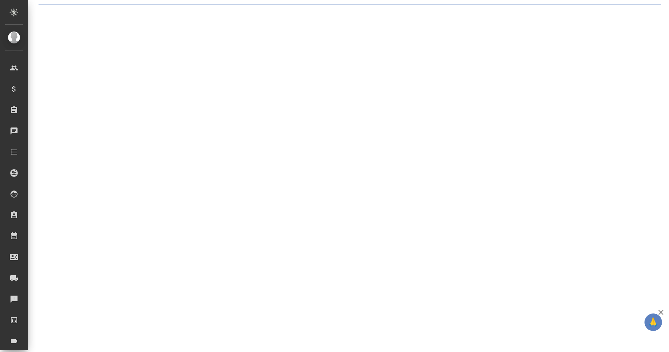
select select "RU"
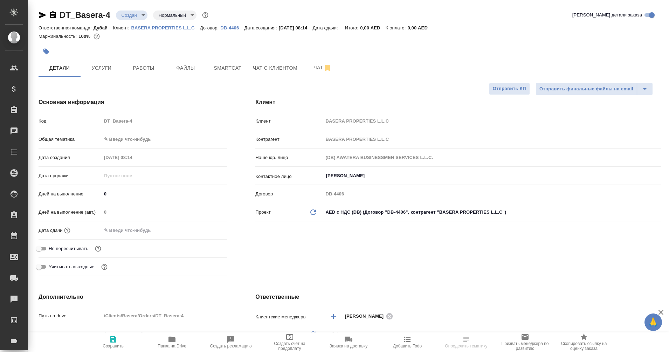
type textarea "x"
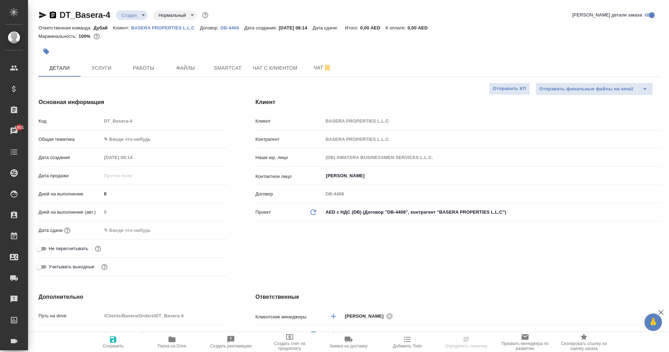
type textarea "x"
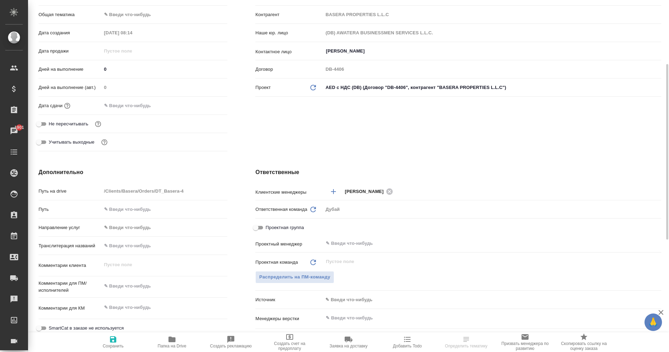
scroll to position [126, 0]
type textarea "x"
click at [121, 284] on textarea at bounding box center [165, 285] width 126 height 12
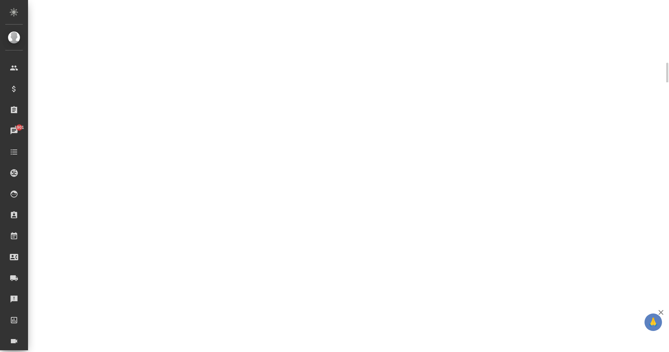
select select "RU"
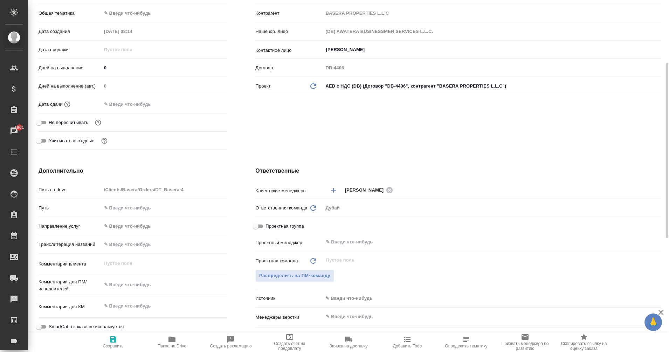
type textarea "x"
click at [126, 284] on textarea at bounding box center [165, 285] width 126 height 12
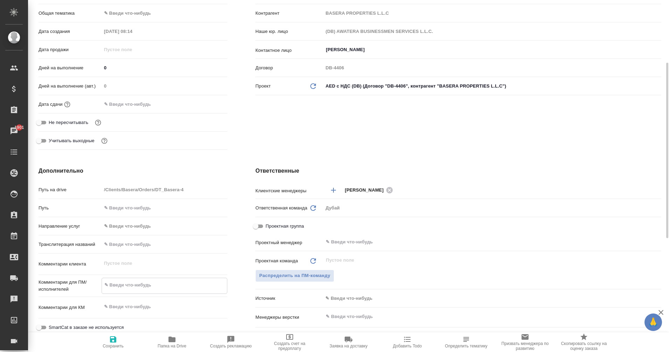
paste textarea "компенсация по расходам ИЮЛЬ"
type textarea "компенсация по расходам ИЮЛЬ"
type textarea "x"
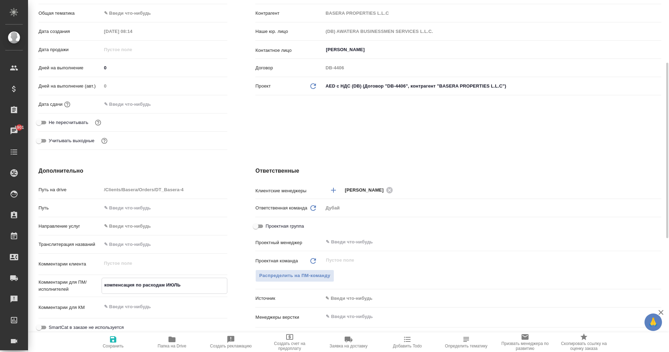
click at [174, 283] on textarea "компенсация по расходам ИЮЛЬ" at bounding box center [164, 285] width 125 height 12
type textarea "компенсация по расходам [PERSON_NAME]"
type textarea "x"
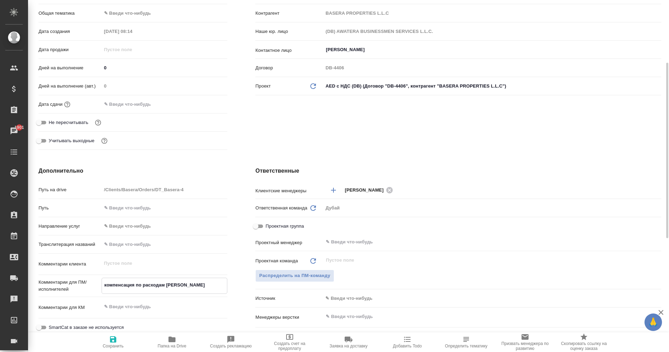
type textarea "x"
type textarea "компенсация по расходам АВ"
type textarea "x"
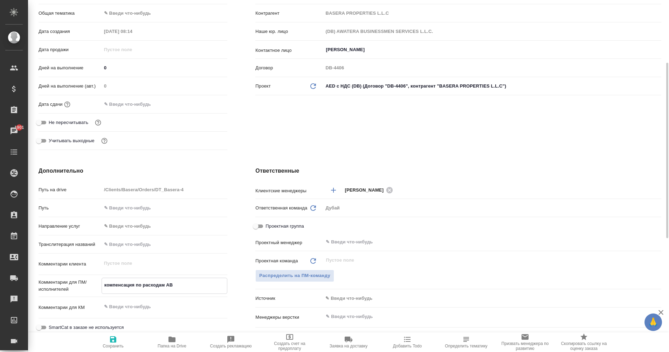
type textarea "компенсация по расходам АВГ"
type textarea "x"
type textarea "компенсация по расходам АВГУ"
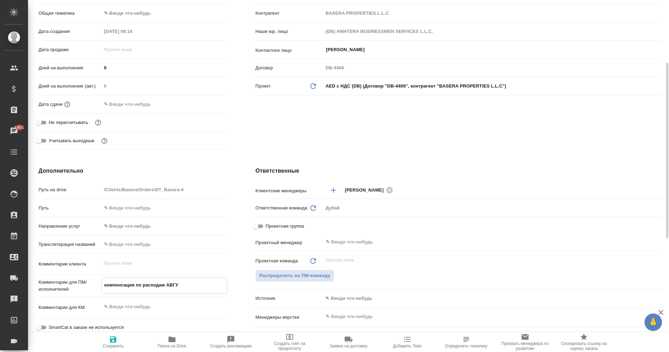
type textarea "x"
type textarea "компенсация по расходам АВГУС"
type textarea "x"
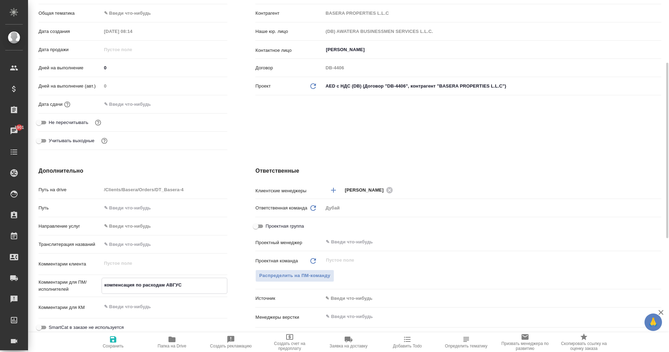
type textarea "x"
type textarea "компенсация по расходам АВГУСТ"
type textarea "x"
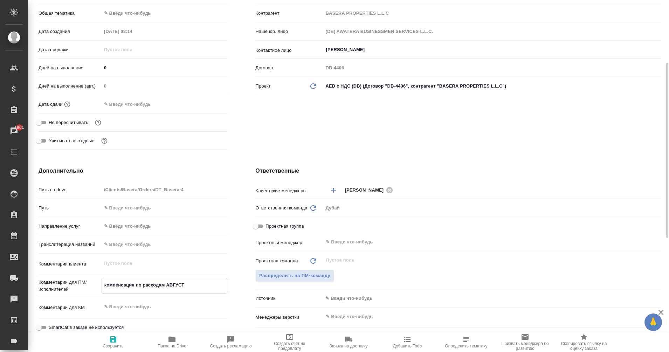
type textarea "x"
click at [345, 237] on div "​" at bounding box center [492, 242] width 338 height 13
type textarea "компенсация по расходам АВГУСТ"
type textarea "x"
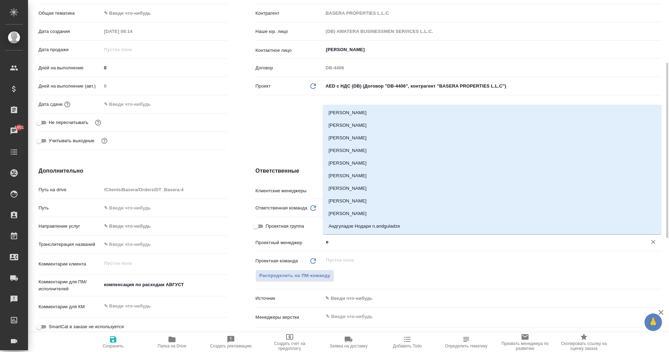
type input "ег"
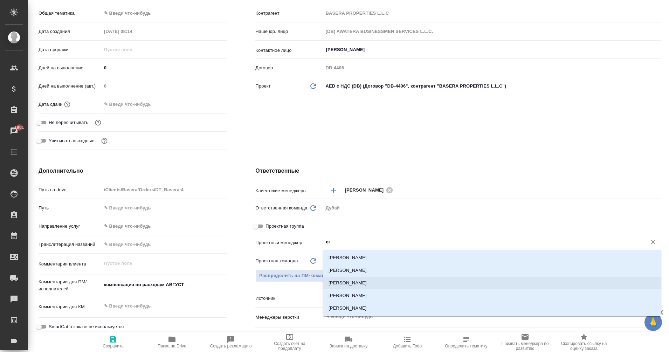
click at [369, 282] on li "[PERSON_NAME]" at bounding box center [492, 283] width 338 height 13
type textarea "x"
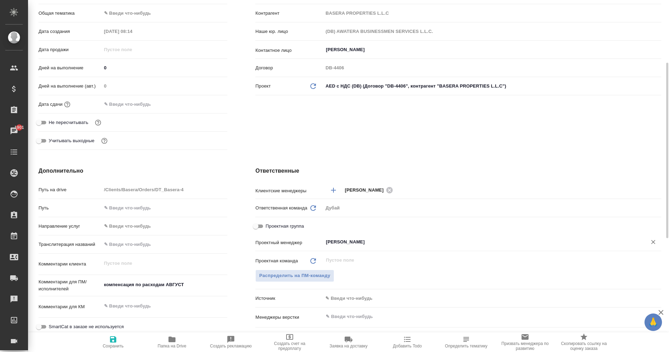
type input "[PERSON_NAME]"
click at [114, 343] on icon "button" at bounding box center [113, 339] width 8 height 8
type textarea "x"
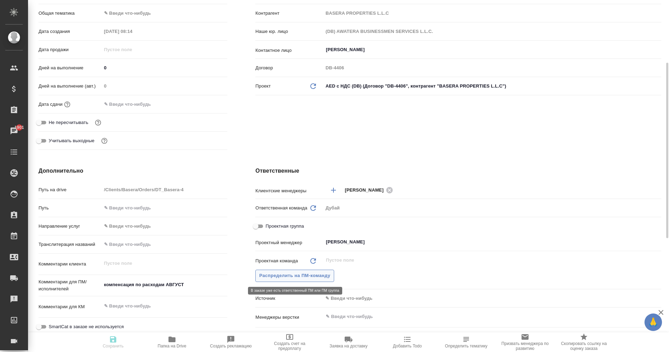
type textarea "x"
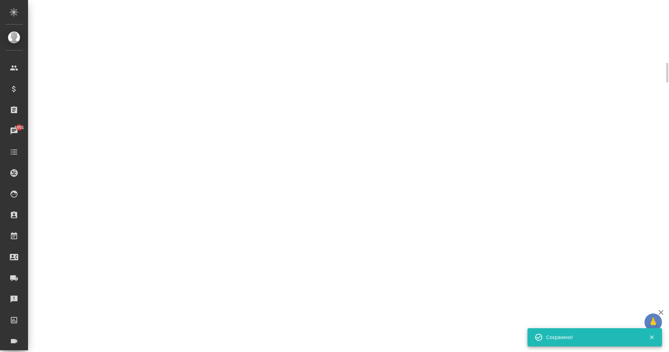
select select "RU"
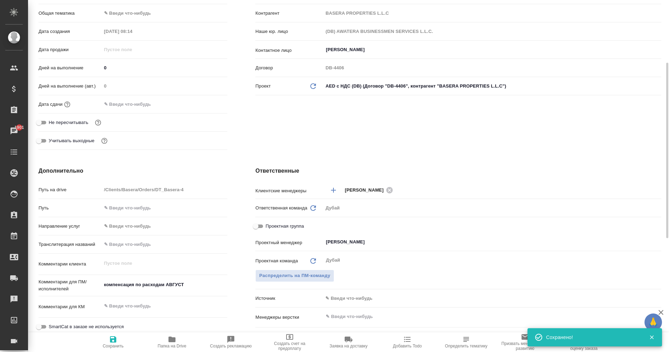
type textarea "x"
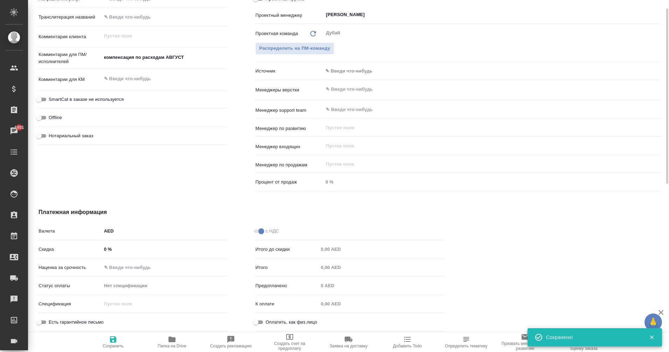
scroll to position [0, 0]
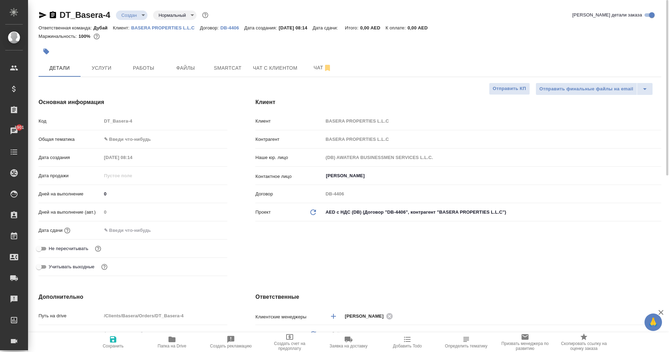
click at [104, 78] on div "DT_Basera-4 Создан new Нормальный normal Кратко детали заказа Ответственная ком…" at bounding box center [350, 352] width 630 height 705
click at [103, 75] on button "Услуги" at bounding box center [102, 68] width 42 height 18
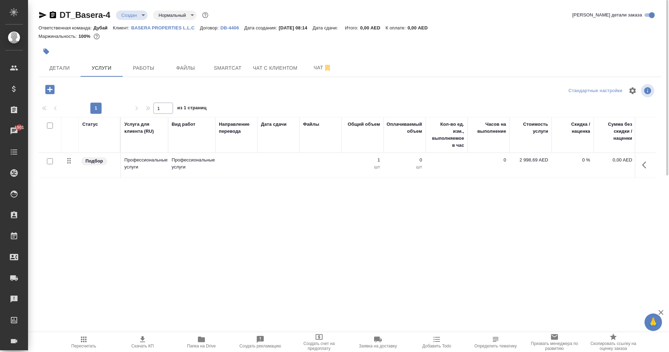
click at [84, 344] on span "Пересчитать" at bounding box center [83, 346] width 25 height 5
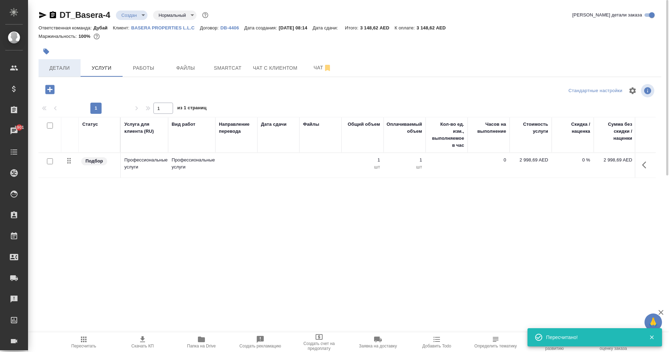
click at [53, 71] on span "Детали" at bounding box center [60, 68] width 34 height 9
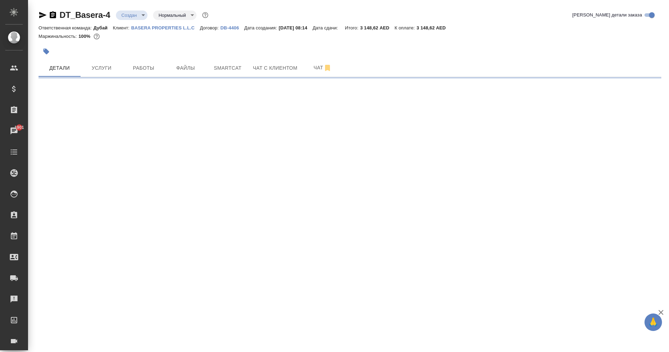
select select "RU"
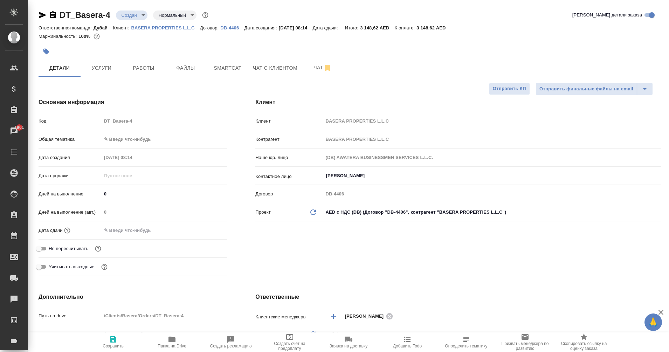
type textarea "x"
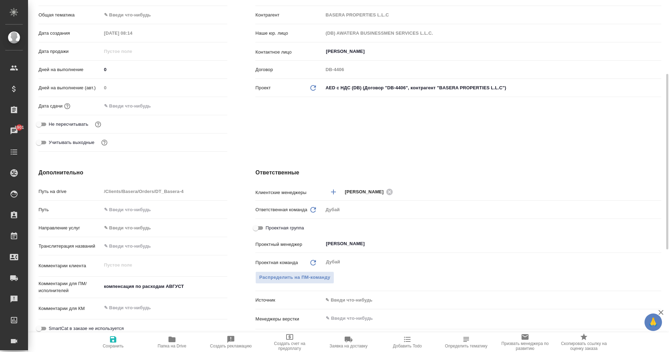
scroll to position [133, 0]
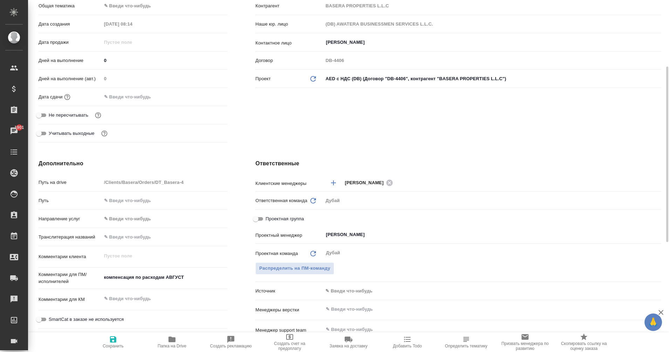
type textarea "x"
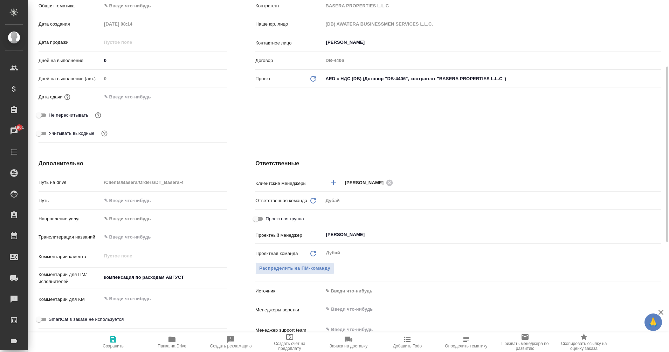
type textarea "x"
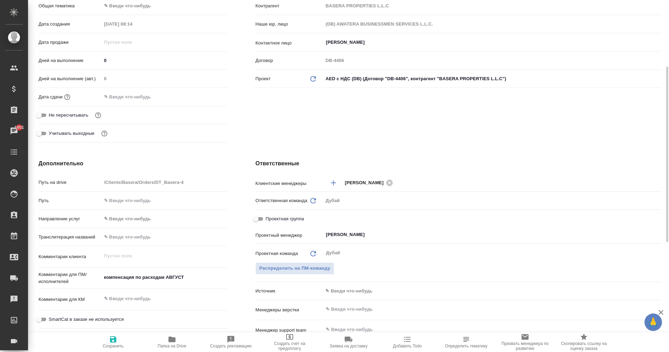
type textarea "x"
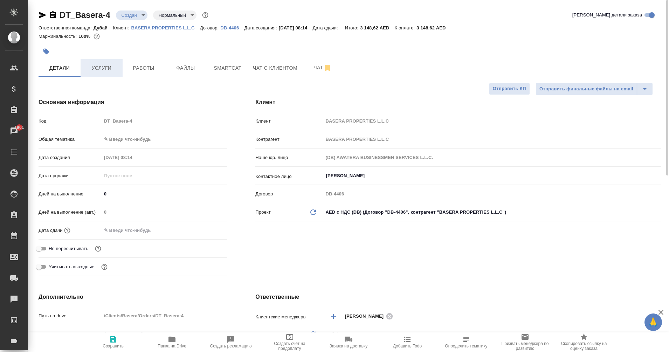
click at [104, 68] on span "Услуги" at bounding box center [102, 68] width 34 height 9
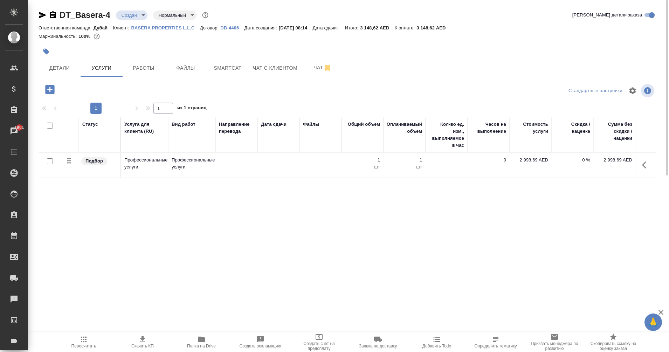
scroll to position [0, 43]
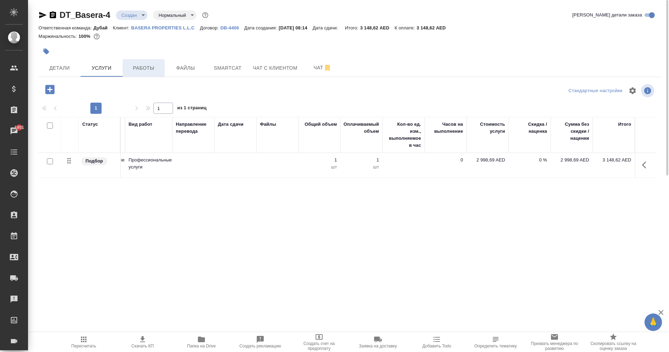
click at [148, 68] on span "Работы" at bounding box center [144, 68] width 34 height 9
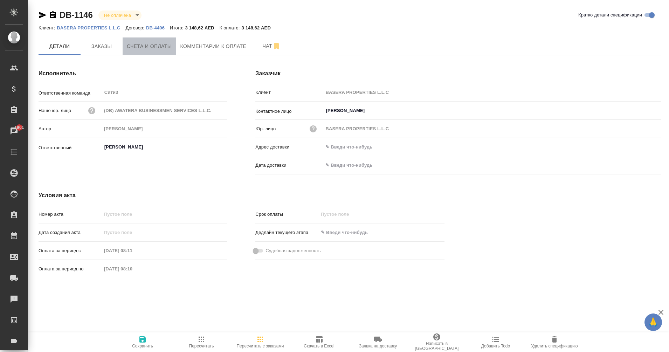
click at [148, 44] on span "Счета и оплаты" at bounding box center [149, 46] width 45 height 9
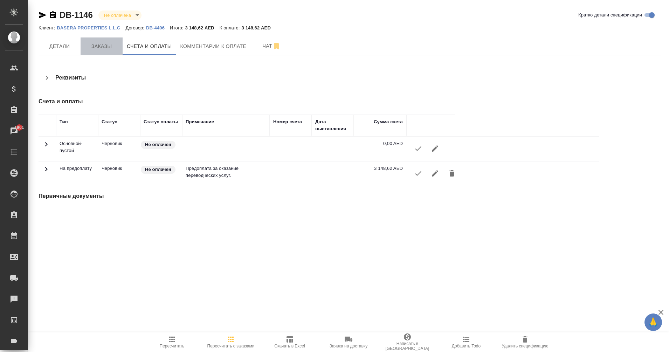
click at [105, 53] on button "Заказы" at bounding box center [102, 46] width 42 height 18
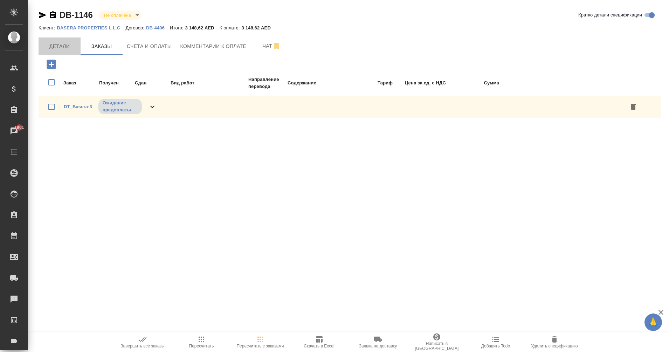
click at [63, 50] on span "Детали" at bounding box center [60, 46] width 34 height 9
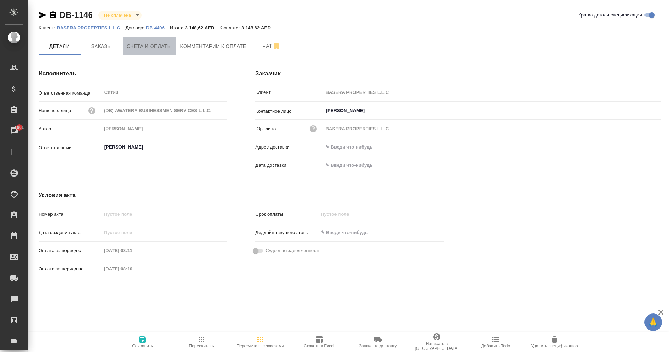
click at [150, 51] on button "Счета и оплаты" at bounding box center [150, 46] width 54 height 18
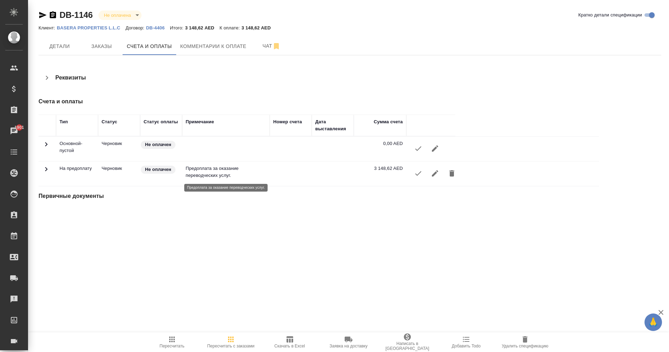
click at [204, 175] on p "Предоплата за оказание переводческих услуг." at bounding box center [226, 172] width 81 height 14
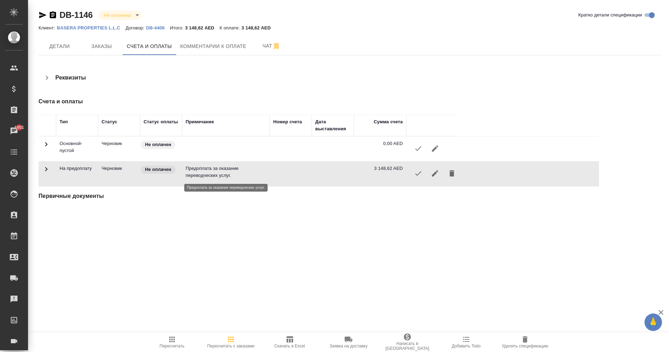
click at [204, 175] on p "Предоплата за оказание переводческих услуг." at bounding box center [226, 172] width 81 height 14
click at [97, 167] on td "На предоплату" at bounding box center [77, 173] width 42 height 25
click at [203, 166] on p "Предоплата за оказание переводческих услуг." at bounding box center [226, 172] width 81 height 14
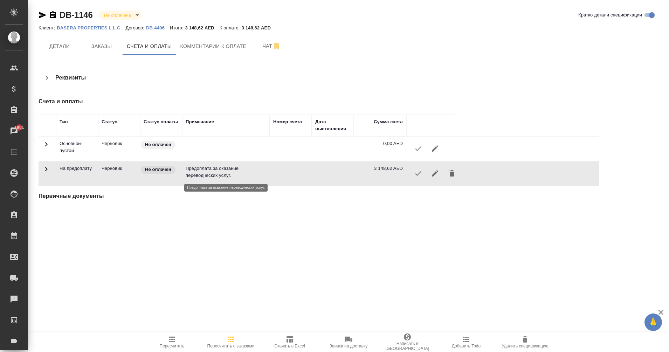
click at [203, 166] on p "Предоплата за оказание переводческих услуг." at bounding box center [226, 172] width 81 height 14
click at [433, 172] on icon "button" at bounding box center [435, 173] width 8 height 8
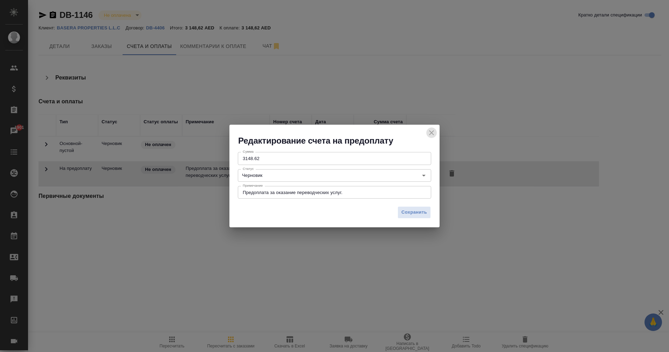
click at [431, 134] on icon "close" at bounding box center [431, 133] width 8 height 8
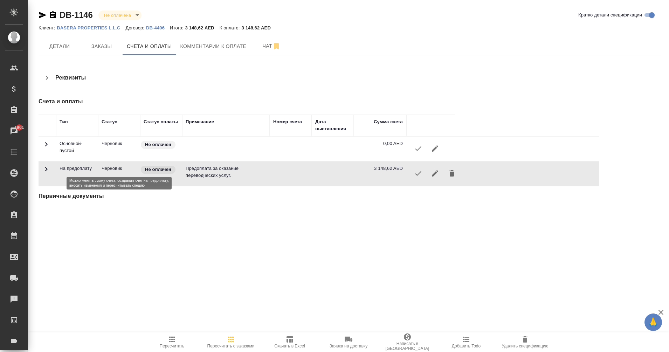
click at [116, 167] on p "Черновик" at bounding box center [119, 168] width 35 height 7
drag, startPoint x: 48, startPoint y: 166, endPoint x: 47, endPoint y: 162, distance: 4.7
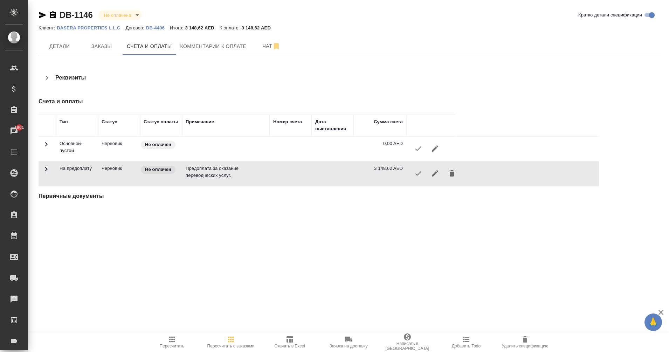
click at [47, 162] on td at bounding box center [48, 173] width 18 height 25
click at [65, 50] on span "Детали" at bounding box center [60, 46] width 34 height 9
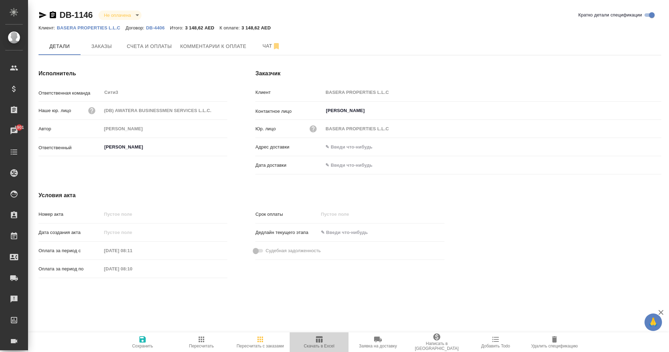
click at [318, 342] on icon "button" at bounding box center [319, 339] width 7 height 6
